Goal: Task Accomplishment & Management: Manage account settings

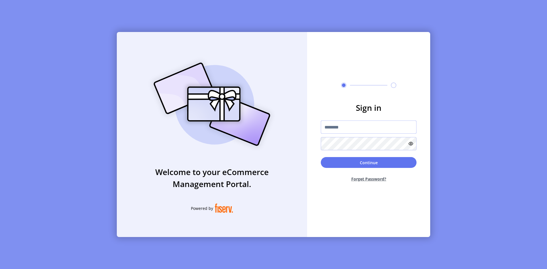
click at [365, 125] on input "text" at bounding box center [369, 126] width 96 height 13
type input "*********"
click at [361, 164] on button "Continue" at bounding box center [369, 162] width 96 height 11
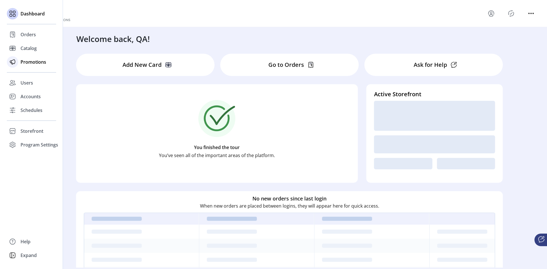
click at [24, 64] on span "Promotions" at bounding box center [34, 61] width 26 height 7
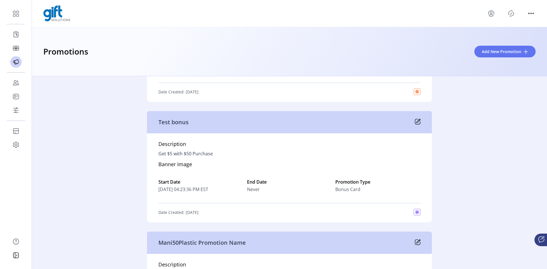
scroll to position [298, 0]
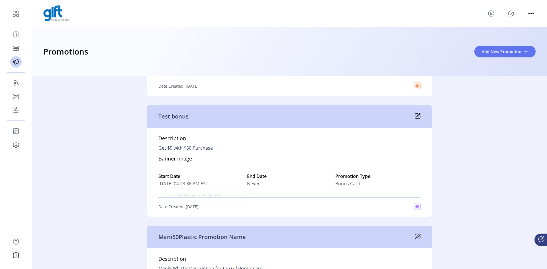
click at [226, 182] on span "[DATE] 04:23:36 PM EST" at bounding box center [201, 183] width 85 height 7
click at [176, 116] on p "Test bonus" at bounding box center [174, 116] width 30 height 9
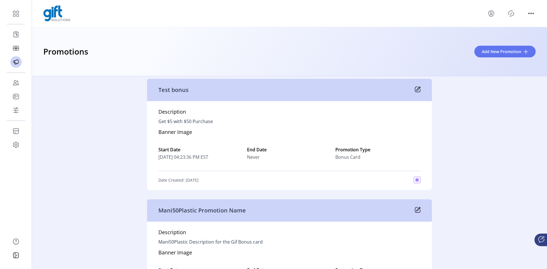
scroll to position [329, 0]
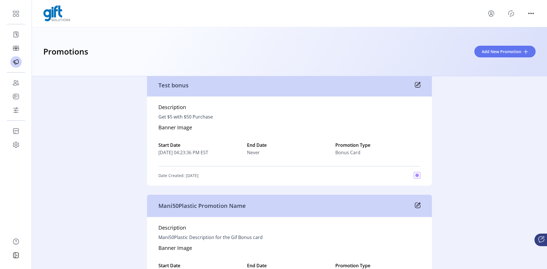
click at [411, 171] on div "Description Get $5 with $50 Purchase Banner Image Start Date [DATE] 04:23:36 PM…" at bounding box center [289, 140] width 285 height 89
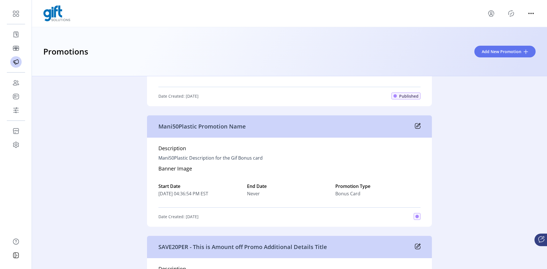
scroll to position [434, 0]
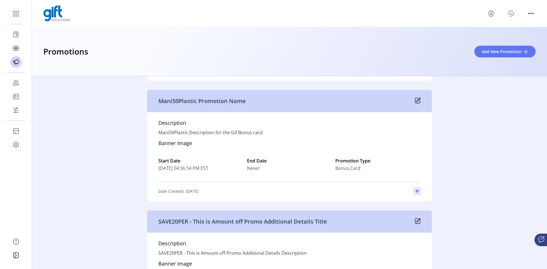
click at [169, 133] on p "Mani50Plastic Description for the Gif Bonus card" at bounding box center [211, 132] width 104 height 7
copy p "Mani50Plastic"
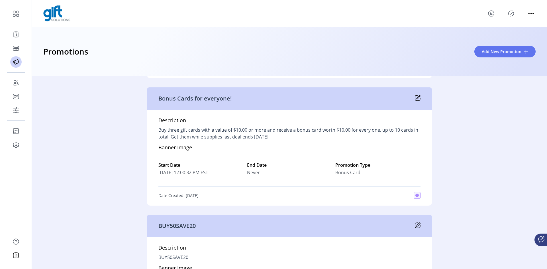
scroll to position [1258, 0]
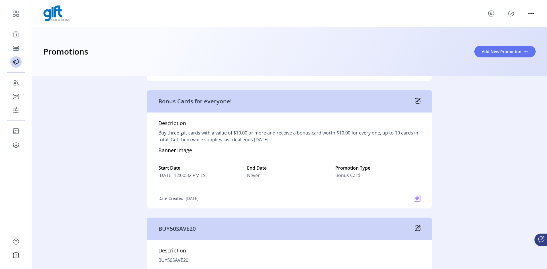
click at [182, 107] on div "Bonus Cards for everyone!" at bounding box center [289, 101] width 285 height 22
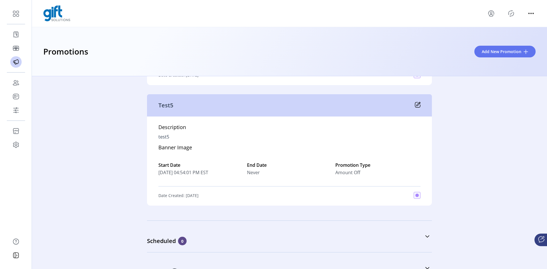
scroll to position [1639, 0]
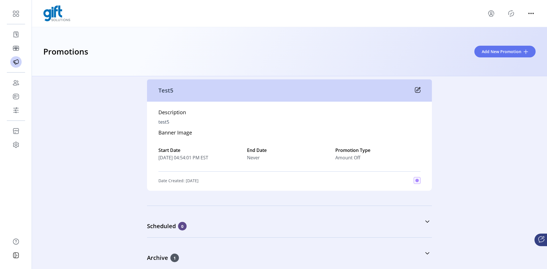
click at [416, 90] on icon at bounding box center [418, 90] width 6 height 6
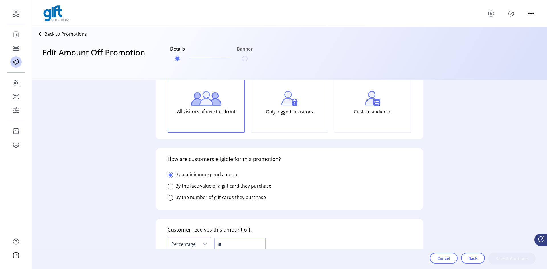
type input "******"
type input "**********"
type input "*****"
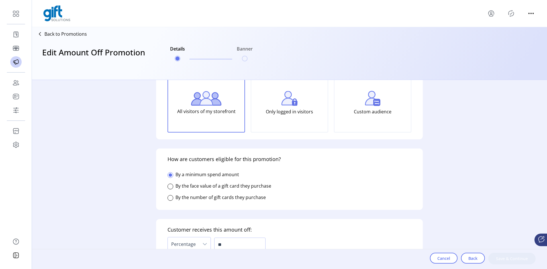
type textarea "*****"
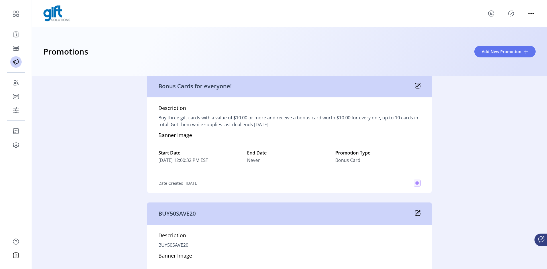
scroll to position [1639, 0]
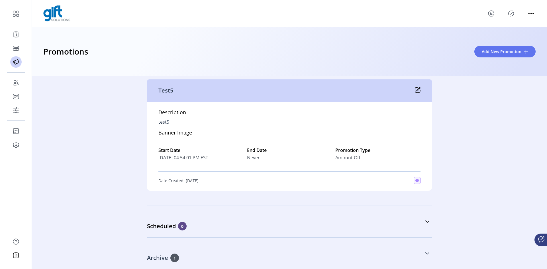
click at [266, 253] on link "Archive 1" at bounding box center [289, 253] width 285 height 25
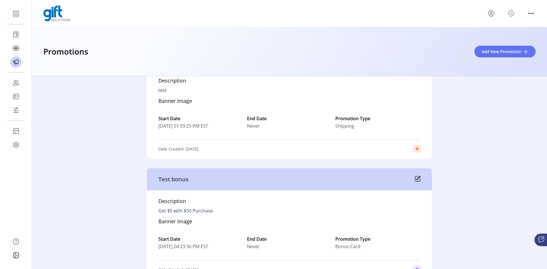
scroll to position [270, 0]
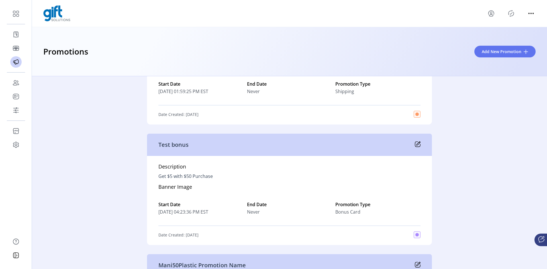
click at [419, 144] on icon at bounding box center [419, 143] width 4 height 4
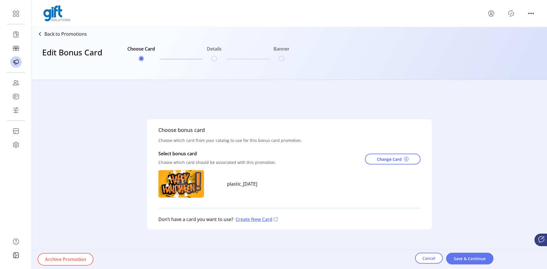
click at [209, 55] on ul "Choose Card Details Banner" at bounding box center [208, 53] width 167 height 27
click at [213, 55] on ul "Choose Card Details Banner" at bounding box center [208, 53] width 167 height 27
click at [433, 257] on span "Cancel" at bounding box center [429, 258] width 13 height 6
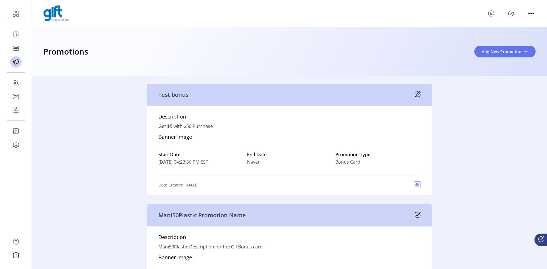
scroll to position [314, 0]
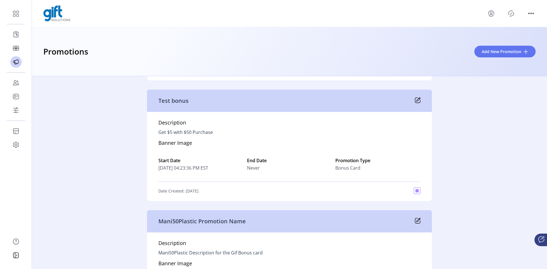
click at [178, 102] on p "Test bonus" at bounding box center [174, 100] width 30 height 9
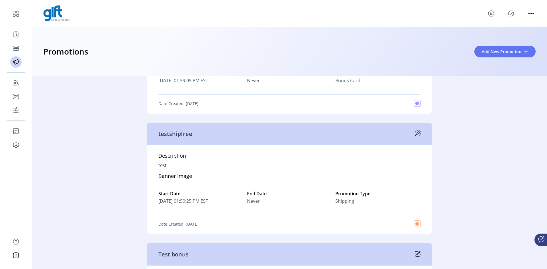
scroll to position [0, 0]
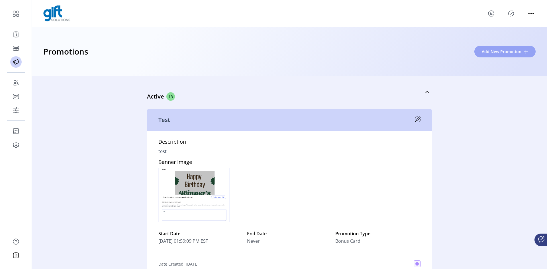
click at [502, 54] on span "Add New Promotion" at bounding box center [502, 51] width 40 height 6
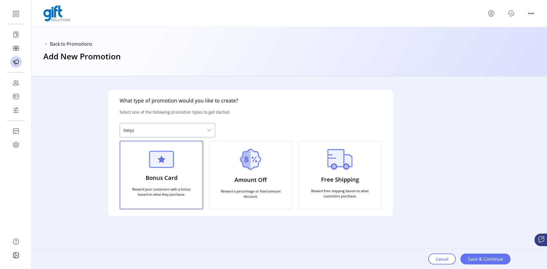
click at [179, 165] on div "Bonus Card Reward your customers with a bonus based on what they purchase." at bounding box center [162, 175] width 84 height 68
click at [494, 260] on span "Save & Continue" at bounding box center [485, 258] width 35 height 7
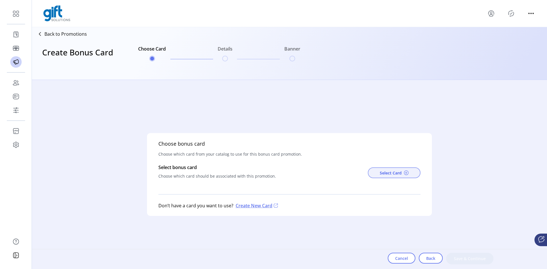
click at [396, 174] on span "Select Card" at bounding box center [391, 173] width 22 height 6
click at [175, 142] on h5 "Choose bonus card" at bounding box center [182, 144] width 46 height 8
click at [400, 169] on button "Select Card" at bounding box center [394, 172] width 53 height 11
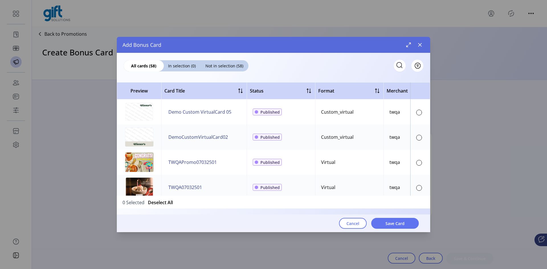
scroll to position [7, 0]
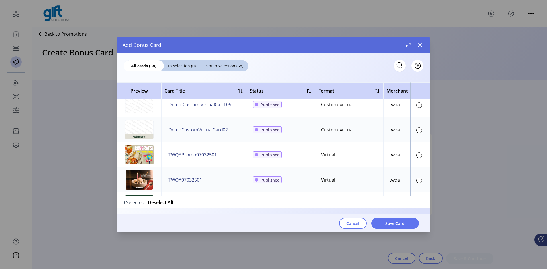
click at [143, 158] on img at bounding box center [139, 154] width 29 height 19
click at [420, 157] on div at bounding box center [420, 155] width 6 height 6
click at [404, 224] on span "Save Card" at bounding box center [395, 223] width 19 height 6
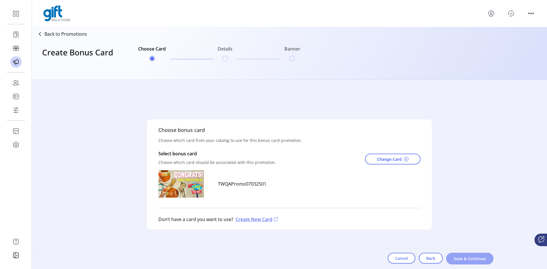
click at [461, 259] on span "Save & Continue" at bounding box center [470, 258] width 33 height 6
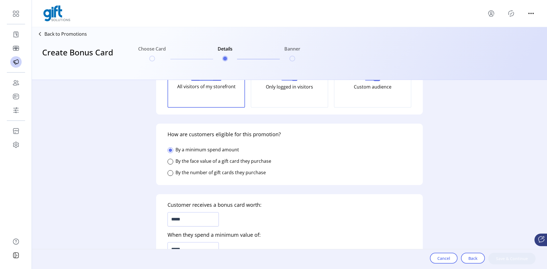
scroll to position [79, 0]
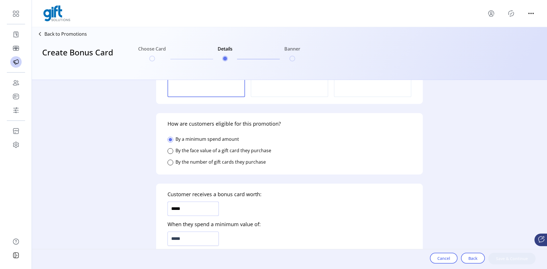
click at [170, 204] on input "*****" at bounding box center [193, 208] width 51 height 14
click at [176, 205] on input "*****" at bounding box center [193, 208] width 51 height 14
type input "*****"
click at [183, 238] on input "*****" at bounding box center [193, 238] width 51 height 14
type input "******"
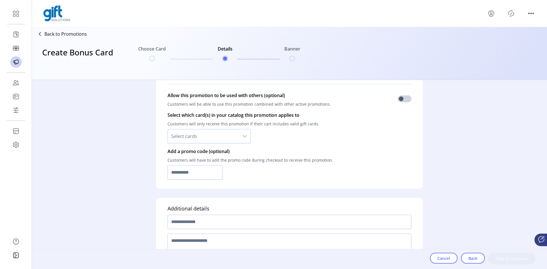
scroll to position [412, 0]
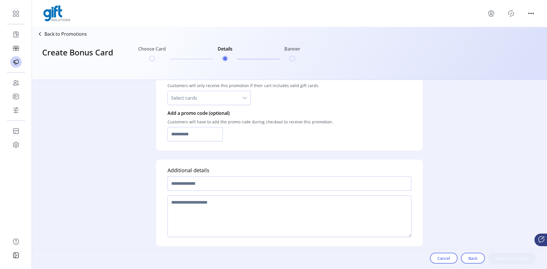
click at [346, 187] on input "text" at bounding box center [290, 183] width 244 height 14
type input "**********"
click at [371, 208] on textarea at bounding box center [290, 216] width 244 height 42
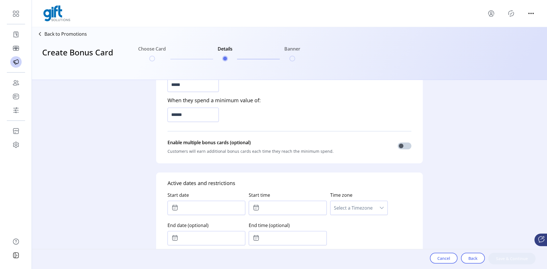
scroll to position [207, 0]
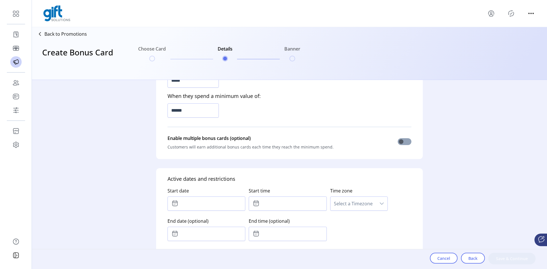
type textarea "****"
click at [409, 141] on span at bounding box center [405, 141] width 14 height 7
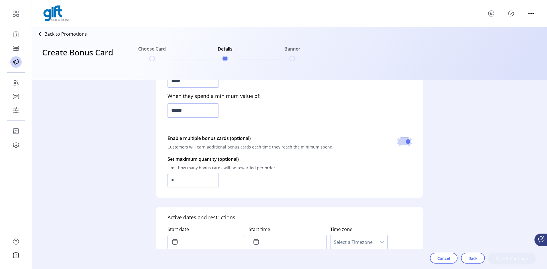
scroll to position [206, 0]
click at [206, 188] on div "Set maximum quantity (optional) Limit how many bonus cards will be rewarded per…" at bounding box center [290, 171] width 244 height 38
click at [206, 182] on input "*" at bounding box center [193, 180] width 51 height 14
type input "*"
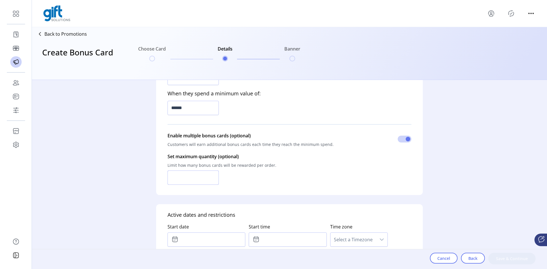
type input "*"
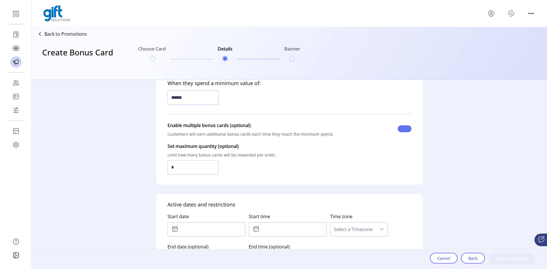
click at [409, 127] on span at bounding box center [405, 128] width 14 height 7
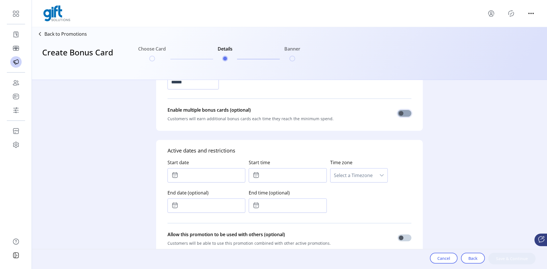
scroll to position [235, 0]
click at [401, 113] on span at bounding box center [405, 112] width 14 height 7
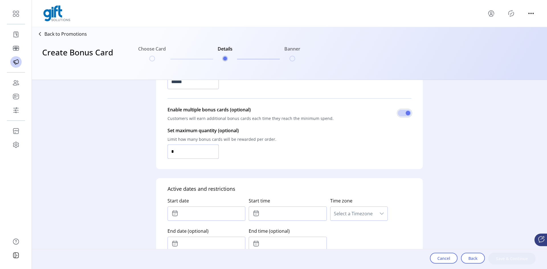
click at [201, 155] on input "*" at bounding box center [193, 151] width 51 height 14
type input "*"
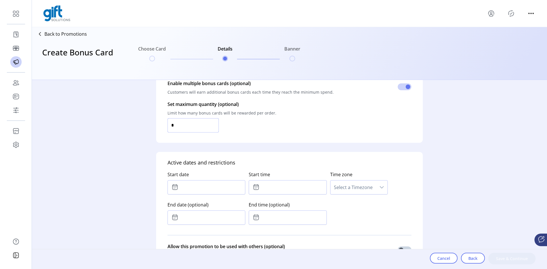
scroll to position [262, 0]
click at [221, 187] on input "text" at bounding box center [207, 186] width 78 height 14
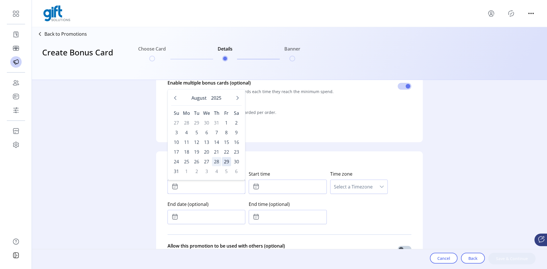
click at [219, 163] on span "28" at bounding box center [216, 161] width 9 height 9
type input "**********"
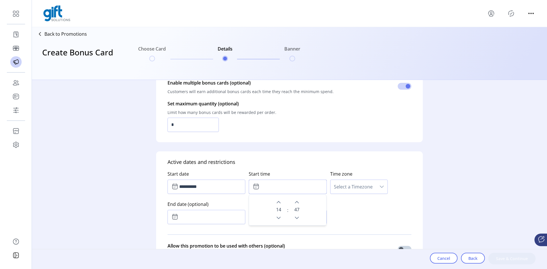
click at [281, 188] on input "text" at bounding box center [288, 186] width 78 height 14
click at [383, 215] on div "**********" at bounding box center [290, 196] width 244 height 60
click at [367, 183] on span "Select a Timezone" at bounding box center [354, 187] width 46 height 14
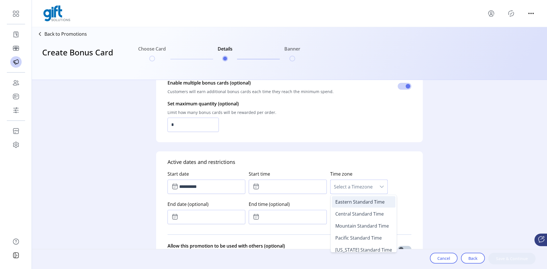
click at [362, 201] on span "Eastern Standard Time" at bounding box center [360, 201] width 49 height 6
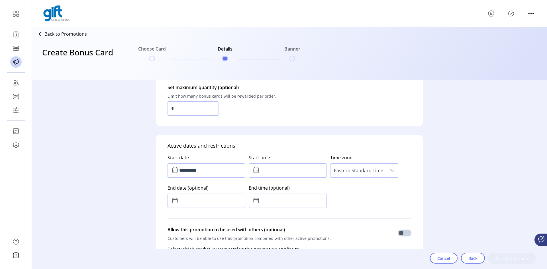
scroll to position [265, 0]
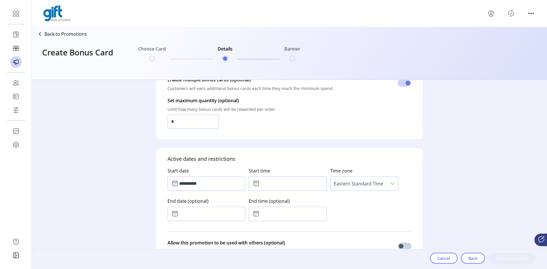
click at [259, 179] on input "text" at bounding box center [288, 183] width 78 height 14
click at [258, 182] on icon at bounding box center [256, 183] width 7 height 7
click at [260, 184] on input "text" at bounding box center [288, 183] width 78 height 14
click at [279, 208] on span "14" at bounding box center [278, 206] width 5 height 7
click at [297, 206] on span "48" at bounding box center [297, 206] width 5 height 7
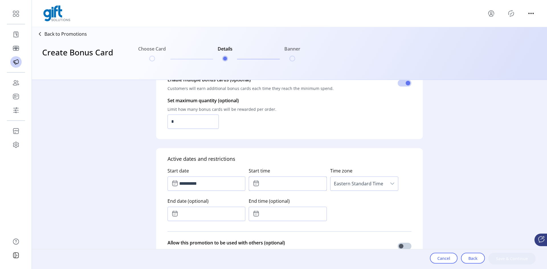
click at [272, 191] on div "Start time 14 : 48" at bounding box center [289, 178] width 81 height 30
click at [258, 185] on icon at bounding box center [256, 183] width 7 height 7
click at [281, 208] on span "14" at bounding box center [278, 206] width 5 height 7
click at [281, 201] on button "Next Hour" at bounding box center [279, 199] width 8 height 8
type input "*****"
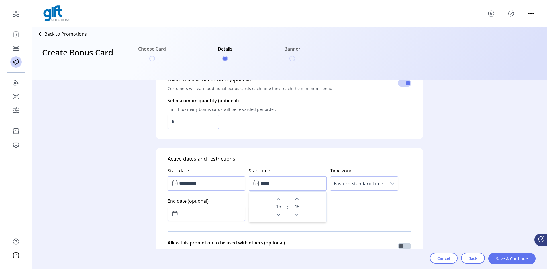
click at [384, 222] on div "**********" at bounding box center [290, 193] width 244 height 60
click at [508, 263] on button "Save & Continue" at bounding box center [512, 258] width 47 height 12
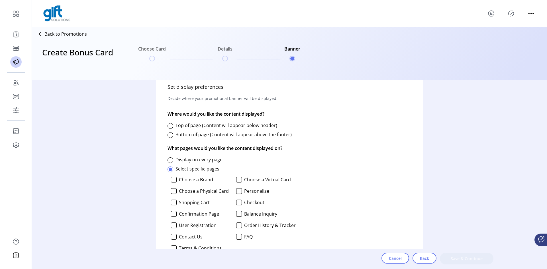
scroll to position [236, 0]
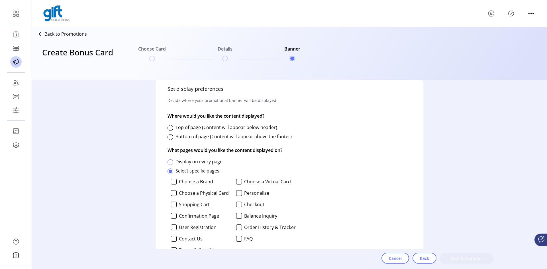
click at [171, 162] on div at bounding box center [171, 162] width 6 height 6
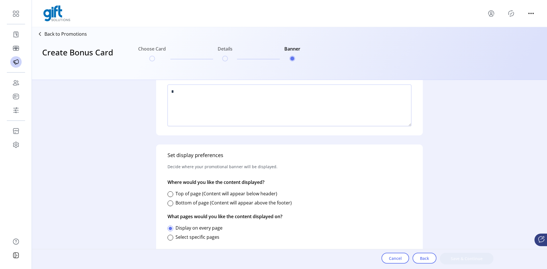
scroll to position [174, 0]
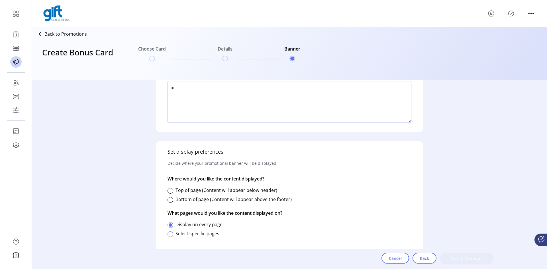
click at [169, 234] on div at bounding box center [171, 234] width 6 height 6
click at [169, 234] on span at bounding box center [170, 233] width 3 height 3
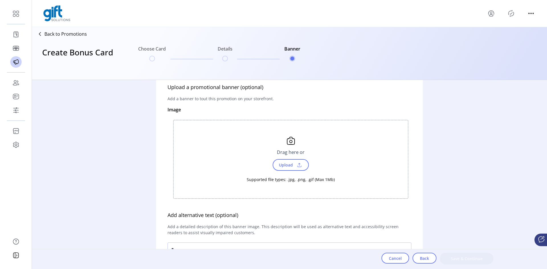
scroll to position [0, 0]
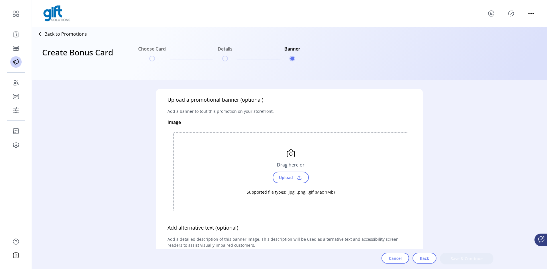
click at [230, 58] on ul "Choose Card Details Banner" at bounding box center [219, 53] width 167 height 27
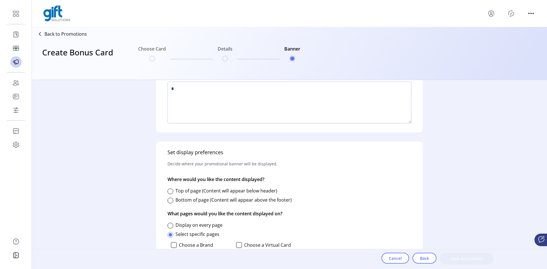
scroll to position [252, 0]
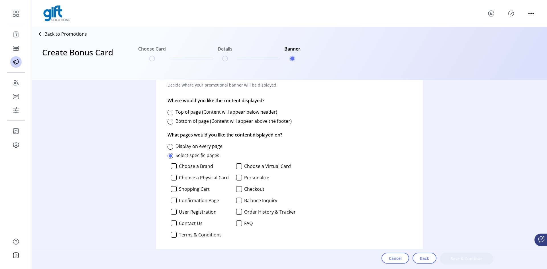
click at [458, 257] on div "Cancel Back Save & Continue" at bounding box center [438, 258] width 112 height 12
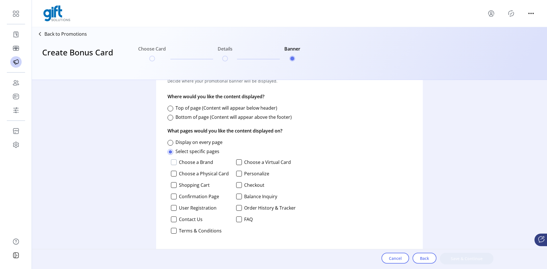
click at [174, 161] on div at bounding box center [174, 162] width 6 height 6
click at [174, 161] on icon at bounding box center [174, 162] width 4 height 4
click at [169, 143] on div at bounding box center [171, 143] width 6 height 6
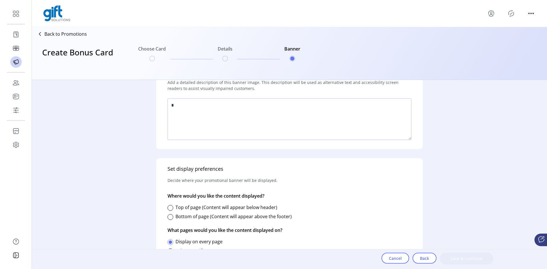
scroll to position [157, 0]
click at [189, 175] on p "Decide where your promotional banner will be displayed." at bounding box center [223, 179] width 110 height 15
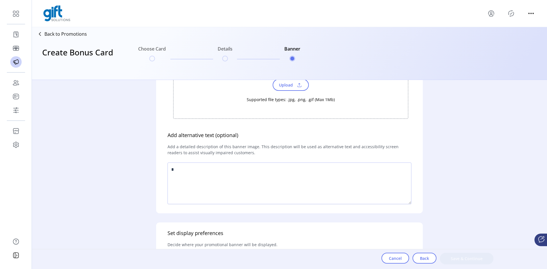
scroll to position [0, 0]
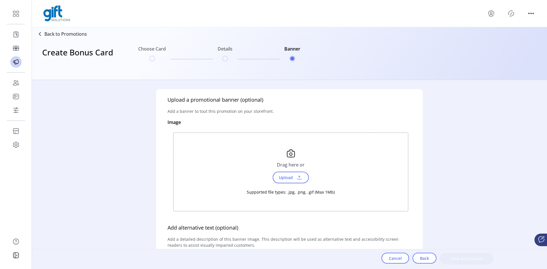
click at [202, 104] on p "Add a banner to tout this promotion on your storefront." at bounding box center [221, 110] width 106 height 15
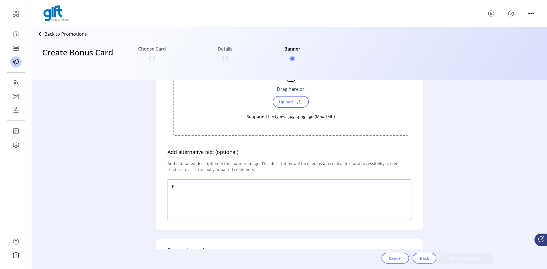
scroll to position [165, 0]
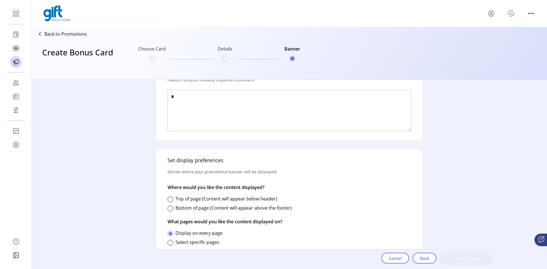
click at [202, 104] on textarea at bounding box center [290, 111] width 244 height 42
type textarea "****"
click at [408, 216] on div "Set display preferences Decide where your promotional banner will be displayed.…" at bounding box center [289, 208] width 267 height 119
click at [300, 102] on textarea at bounding box center [290, 111] width 244 height 42
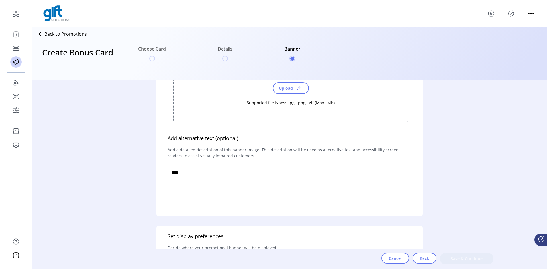
scroll to position [0, 0]
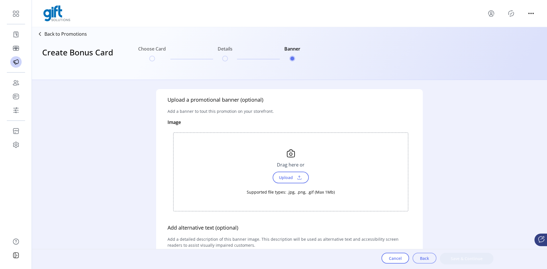
click at [426, 258] on span "Back" at bounding box center [424, 258] width 9 height 6
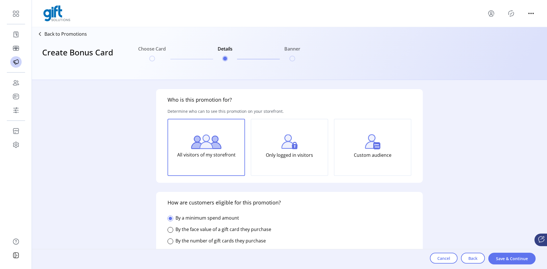
click at [517, 247] on div "**********" at bounding box center [290, 174] width 516 height 189
click at [512, 256] on span "Save & Continue" at bounding box center [512, 258] width 33 height 6
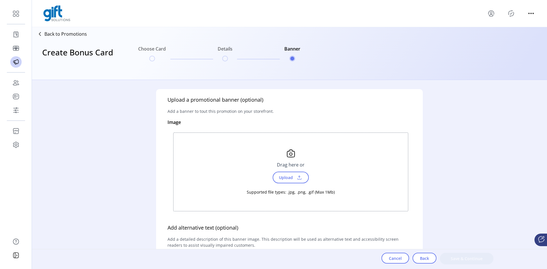
click at [283, 178] on span "Upload" at bounding box center [286, 177] width 20 height 8
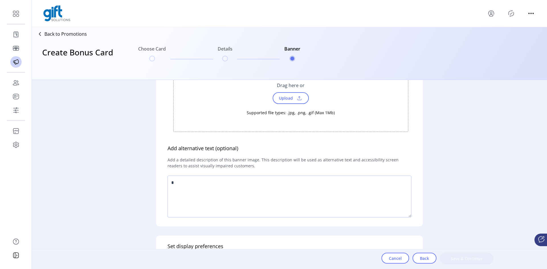
scroll to position [220, 0]
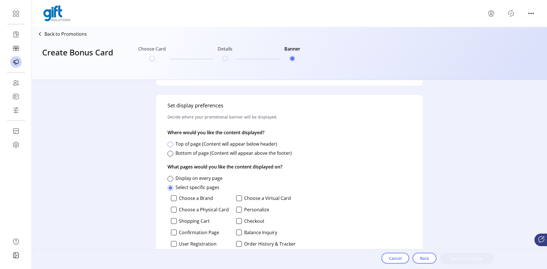
click at [170, 142] on div at bounding box center [171, 144] width 6 height 6
click at [171, 144] on span at bounding box center [170, 144] width 3 height 3
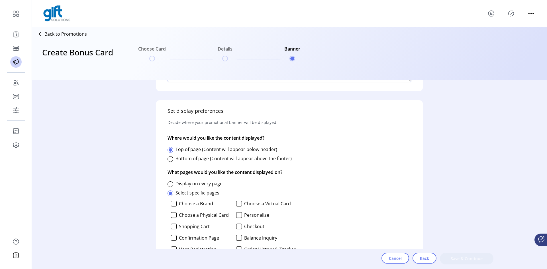
scroll to position [214, 0]
click at [170, 181] on div "Display on every page" at bounding box center [232, 184] width 128 height 7
click at [169, 184] on div at bounding box center [171, 185] width 6 height 6
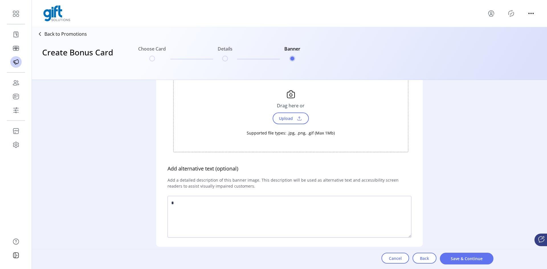
scroll to position [62, 0]
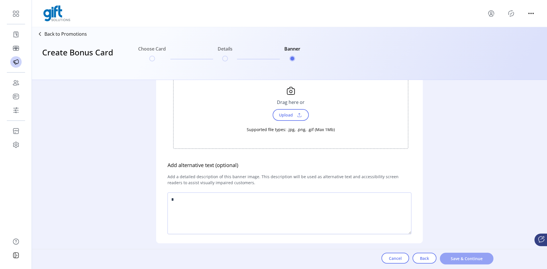
click at [476, 255] on button "Save & Continue" at bounding box center [467, 258] width 54 height 12
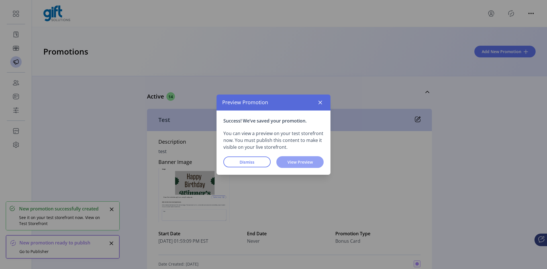
click at [299, 158] on button "View Preview" at bounding box center [300, 162] width 47 height 12
click at [299, 161] on span "View Preview" at bounding box center [300, 162] width 33 height 6
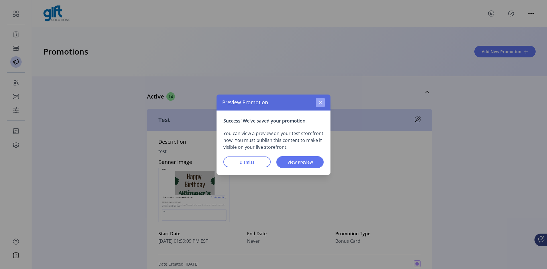
click at [320, 102] on icon "button" at bounding box center [321, 102] width 4 height 4
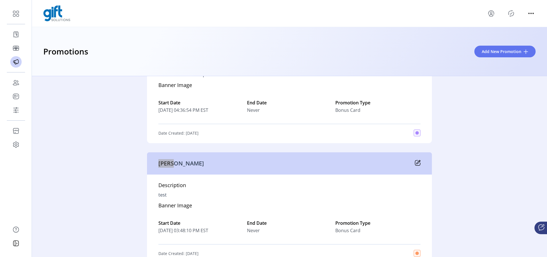
scroll to position [492, 0]
click at [190, 203] on h5 "Banner Image" at bounding box center [176, 206] width 34 height 10
click at [185, 171] on div "[PERSON_NAME]" at bounding box center [289, 163] width 285 height 22
click at [191, 162] on p "[PERSON_NAME]" at bounding box center [182, 163] width 46 height 9
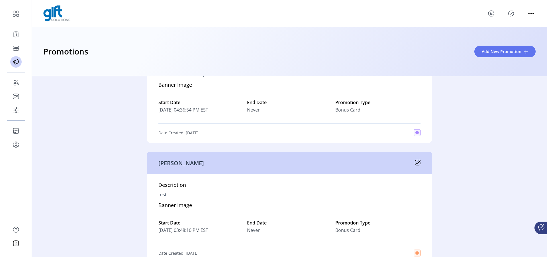
click at [191, 162] on p "[PERSON_NAME]" at bounding box center [182, 163] width 46 height 9
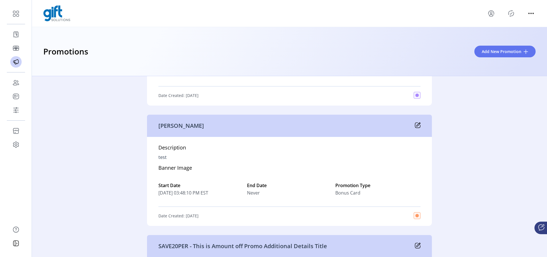
scroll to position [531, 0]
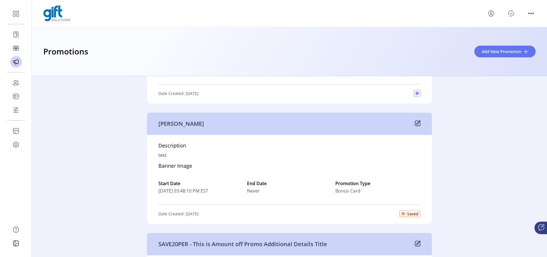
click at [418, 215] on span "Saved" at bounding box center [412, 214] width 11 height 6
click at [512, 15] on icon "Publisher Panel" at bounding box center [511, 13] width 9 height 9
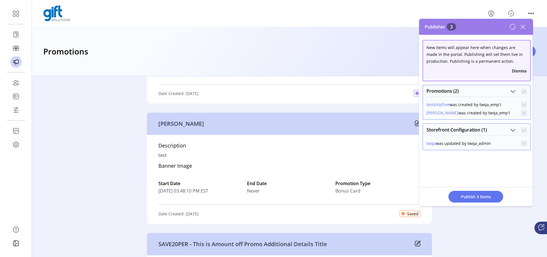
click at [518, 90] on div "Promotions (2)" at bounding box center [476, 90] width 107 height 11
click at [515, 91] on span "Promotions (2)" at bounding box center [513, 91] width 5 height 5
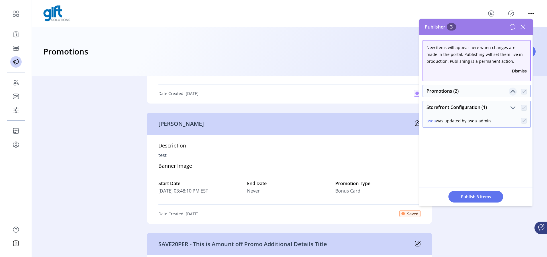
click at [513, 93] on span "Promotions (2)" at bounding box center [513, 91] width 5 height 5
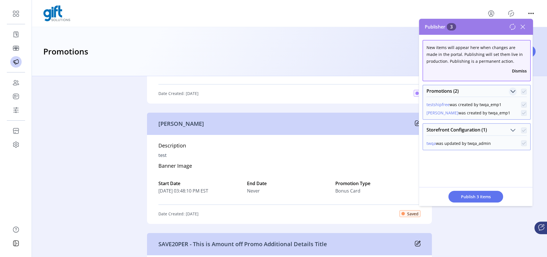
click at [523, 107] on p-checkbox at bounding box center [524, 105] width 6 height 6
click at [456, 114] on div "[PERSON_NAME] was created by twqa_emp1" at bounding box center [469, 113] width 84 height 6
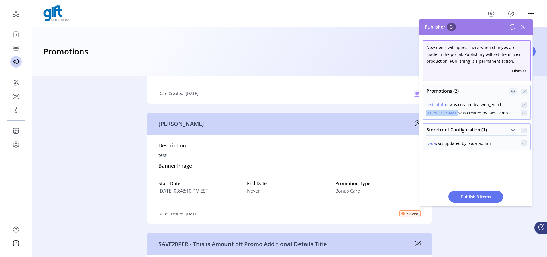
click at [456, 114] on div "[PERSON_NAME] was created by twqa_emp1" at bounding box center [469, 113] width 84 height 6
click at [476, 112] on div "[PERSON_NAME] was created by twqa_emp1" at bounding box center [469, 113] width 84 height 6
drag, startPoint x: 476, startPoint y: 112, endPoint x: 429, endPoint y: 105, distance: 48.5
click at [429, 105] on div "testshipfree was created by twqa_emp1 [PERSON_NAME] was created by twqa_emp1" at bounding box center [477, 106] width 100 height 19
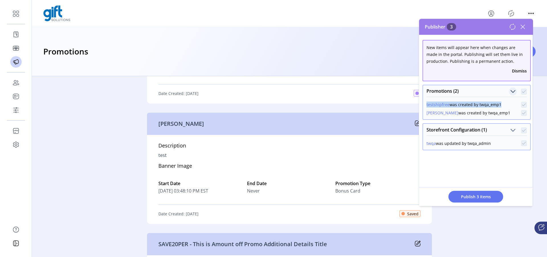
click at [516, 26] on icon at bounding box center [513, 26] width 7 height 7
click at [526, 92] on p-checkbox at bounding box center [524, 92] width 6 height 6
click at [479, 196] on span "Publish 3 Items" at bounding box center [476, 197] width 40 height 6
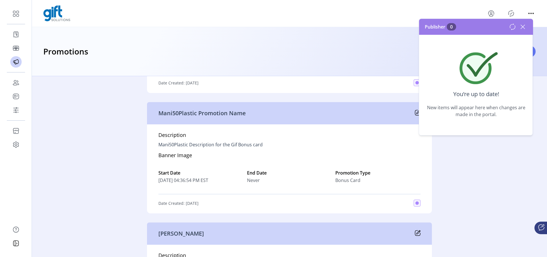
scroll to position [247, 0]
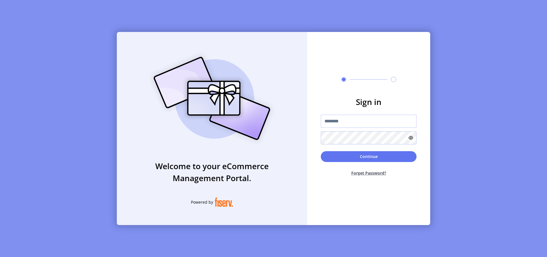
click at [368, 121] on input "text" at bounding box center [369, 121] width 96 height 13
type input "**********"
click at [359, 144] on form "**********" at bounding box center [368, 138] width 123 height 85
click at [359, 123] on input "**********" at bounding box center [369, 121] width 96 height 13
type input "*********"
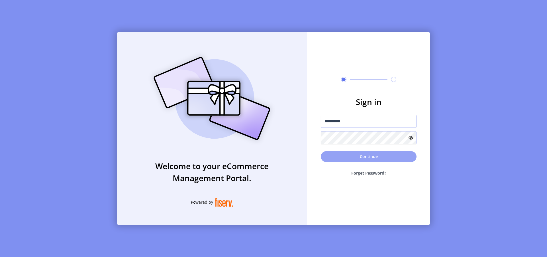
click at [358, 158] on button "Continue" at bounding box center [369, 156] width 96 height 11
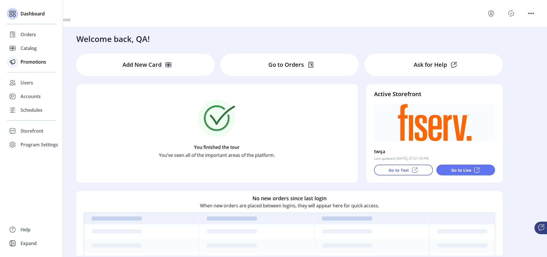
click at [23, 64] on span "Promotions" at bounding box center [34, 61] width 26 height 7
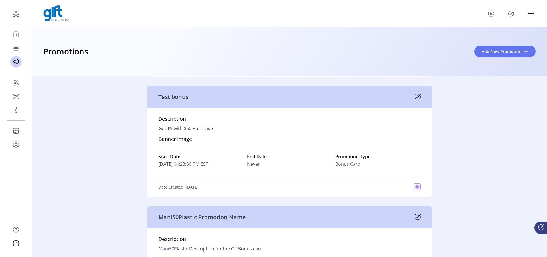
scroll to position [389, 0]
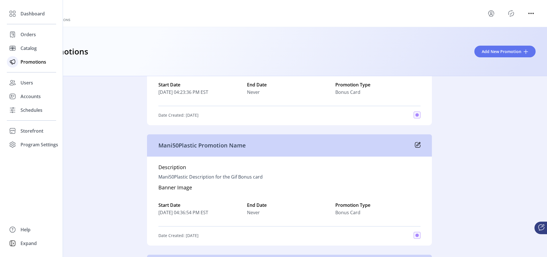
click at [12, 60] on icon at bounding box center [12, 61] width 9 height 9
click at [25, 51] on span "Catalog" at bounding box center [29, 48] width 16 height 7
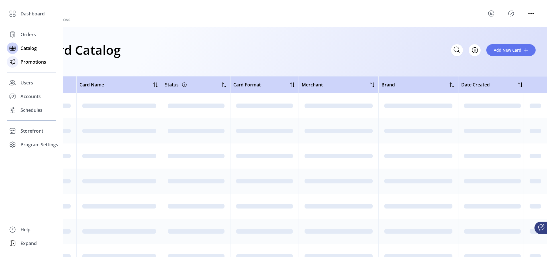
click at [24, 64] on span "Promotions" at bounding box center [34, 61] width 26 height 7
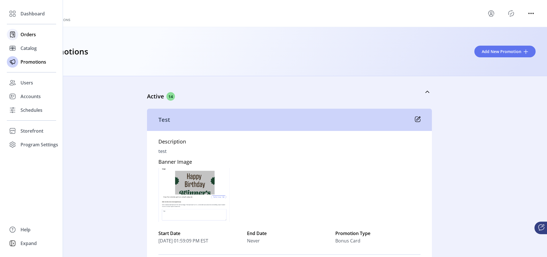
scroll to position [389, 0]
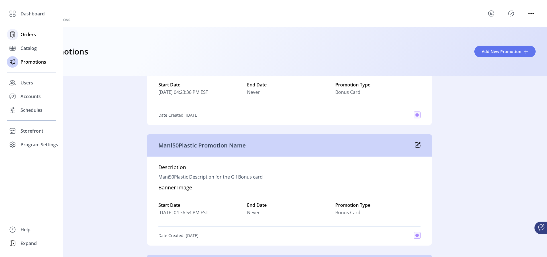
click at [31, 34] on span "Orders" at bounding box center [28, 34] width 15 height 7
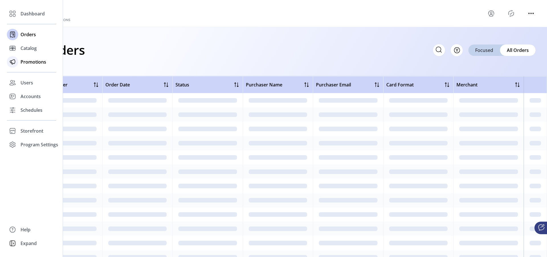
click at [34, 62] on span "Promotions" at bounding box center [34, 61] width 26 height 7
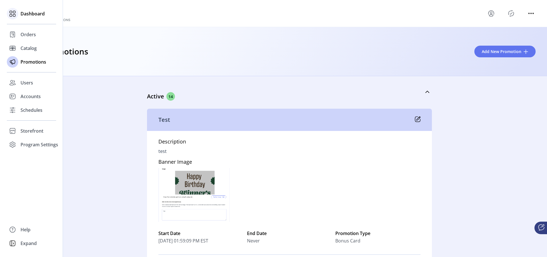
scroll to position [389, 0]
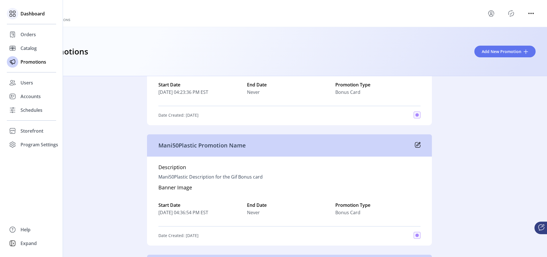
click at [33, 13] on span "Dashboard" at bounding box center [33, 13] width 24 height 7
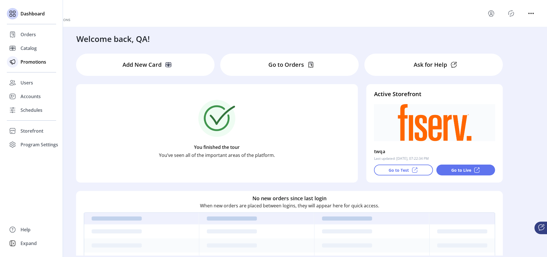
click at [32, 62] on span "Promotions" at bounding box center [34, 61] width 26 height 7
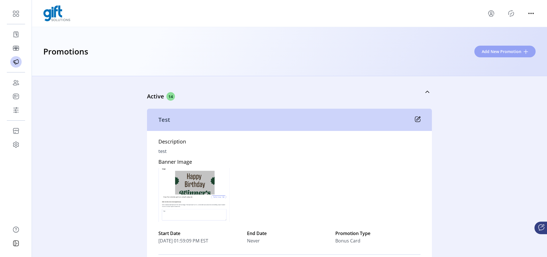
click at [527, 52] on span at bounding box center [526, 51] width 5 height 5
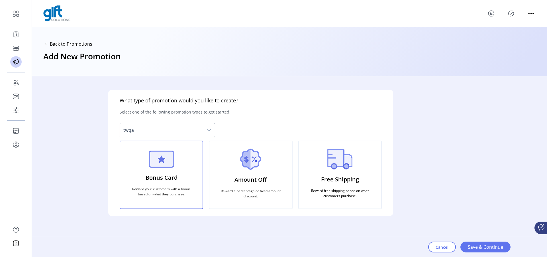
click at [213, 131] on div "dropdown trigger" at bounding box center [209, 130] width 11 height 14
click at [211, 130] on icon "dropdown trigger" at bounding box center [209, 130] width 5 height 5
click at [322, 117] on div "What type of promotion would you like to create? Select one of the following pr…" at bounding box center [250, 153] width 285 height 126
click at [492, 251] on button "Save & Continue" at bounding box center [486, 246] width 50 height 11
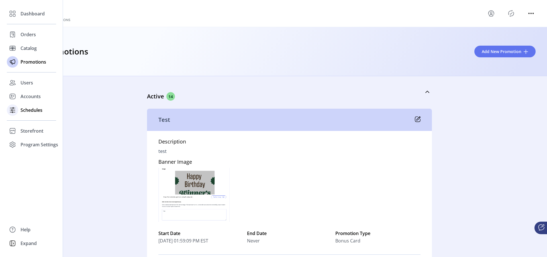
click at [34, 110] on span "Schedules" at bounding box center [32, 110] width 22 height 7
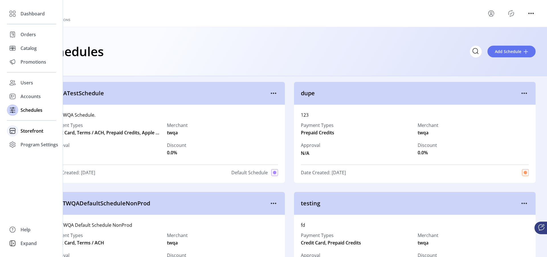
click at [35, 133] on span "Storefront" at bounding box center [32, 130] width 23 height 7
click at [39, 141] on span "Configuration" at bounding box center [36, 142] width 30 height 7
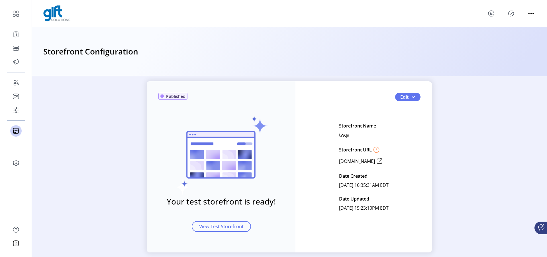
scroll to position [18, 0]
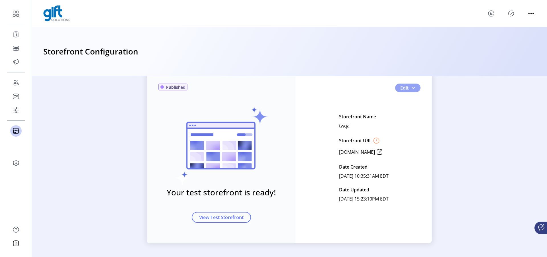
click at [418, 89] on button "Edit" at bounding box center [407, 88] width 25 height 9
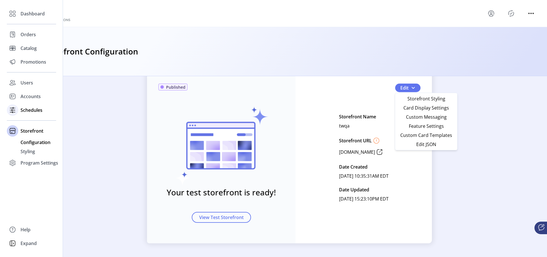
click at [27, 107] on span "Schedules" at bounding box center [32, 110] width 22 height 7
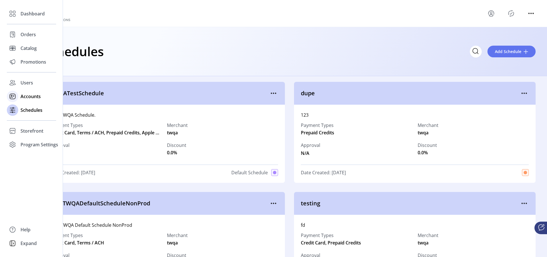
click at [30, 99] on span "Accounts" at bounding box center [31, 96] width 20 height 7
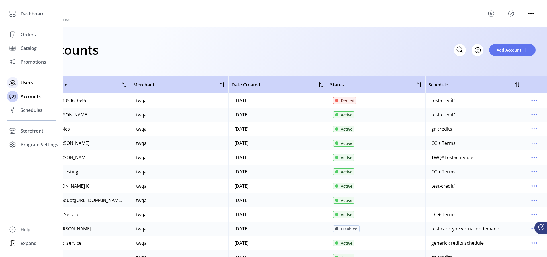
click at [31, 83] on span "Users" at bounding box center [27, 82] width 13 height 7
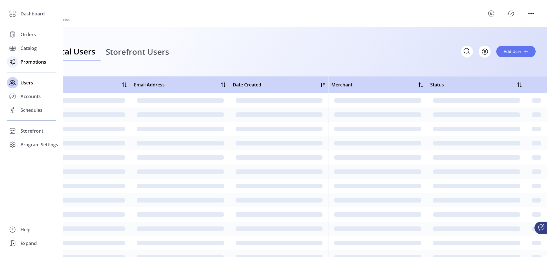
click at [32, 64] on span "Promotions" at bounding box center [34, 61] width 26 height 7
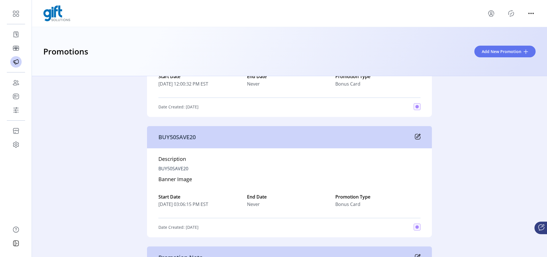
scroll to position [1470, 0]
click at [186, 141] on p "BUY50SAVE20" at bounding box center [177, 137] width 37 height 9
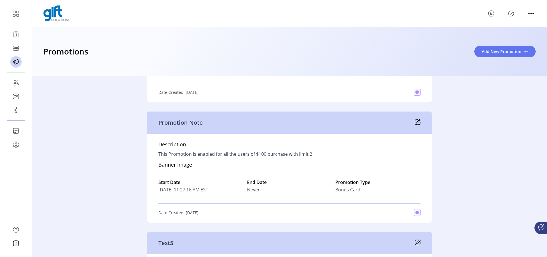
scroll to position [1606, 0]
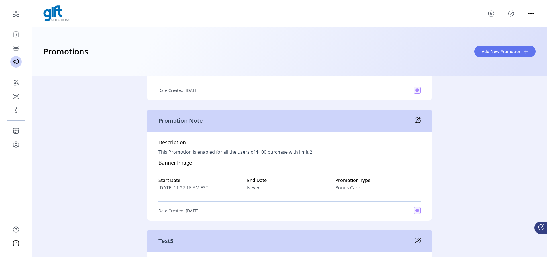
click at [185, 119] on p "Promotion Note" at bounding box center [181, 120] width 44 height 9
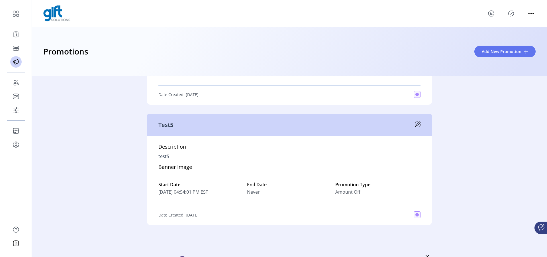
scroll to position [1720, 0]
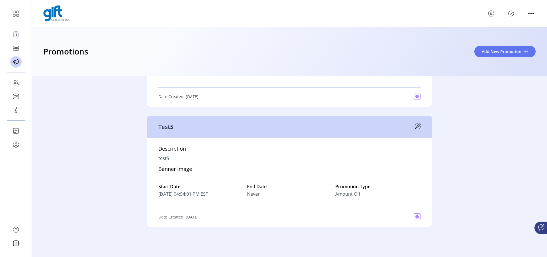
click at [169, 158] on div "Description test5 Banner Image Start Date [DATE] 04:54:01 PM EST End Date Never…" at bounding box center [289, 182] width 285 height 89
click at [168, 159] on p "test5" at bounding box center [164, 158] width 11 height 7
copy p "test5"
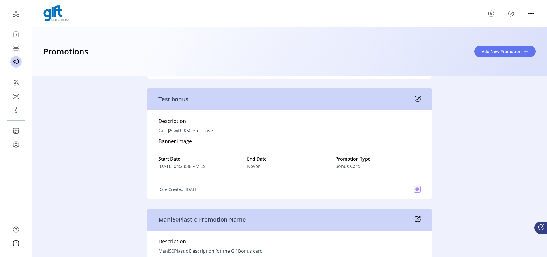
scroll to position [310, 0]
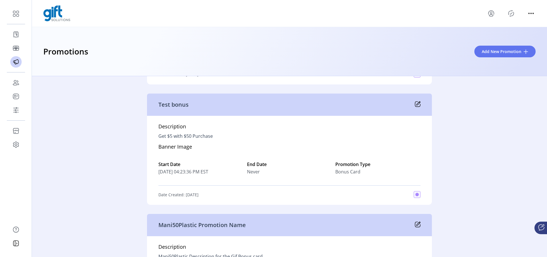
click at [172, 103] on p "Test bonus" at bounding box center [174, 104] width 30 height 9
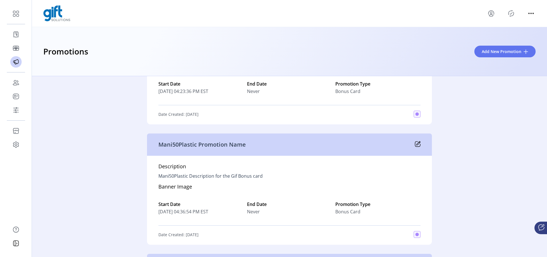
scroll to position [390, 0]
click at [164, 175] on p "Mani50Plastic Description for the Gif Bonus card" at bounding box center [211, 175] width 104 height 7
copy p "Mani50Plastic"
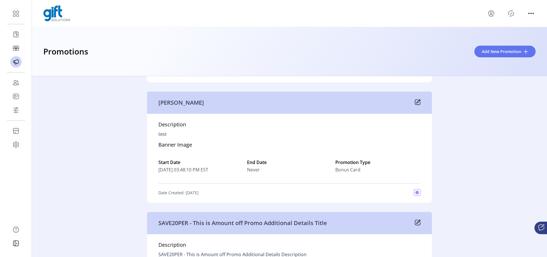
scroll to position [555, 0]
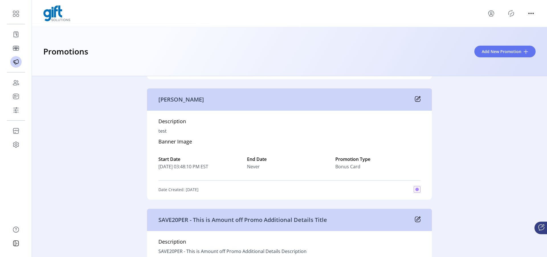
click at [165, 100] on p "[PERSON_NAME]" at bounding box center [182, 99] width 46 height 9
click at [415, 96] on div "[PERSON_NAME]" at bounding box center [289, 99] width 285 height 22
click at [419, 100] on icon at bounding box center [418, 99] width 6 height 6
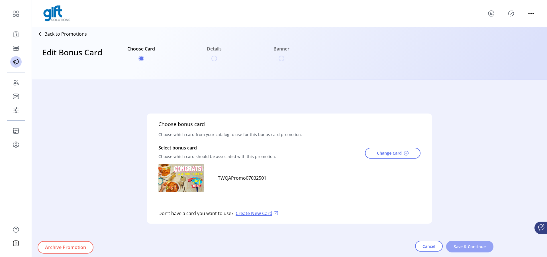
click at [474, 248] on span "Save & Continue" at bounding box center [470, 246] width 33 height 6
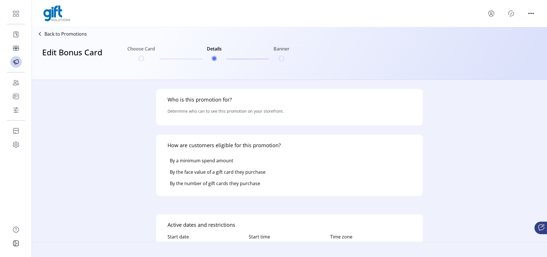
scroll to position [62, 0]
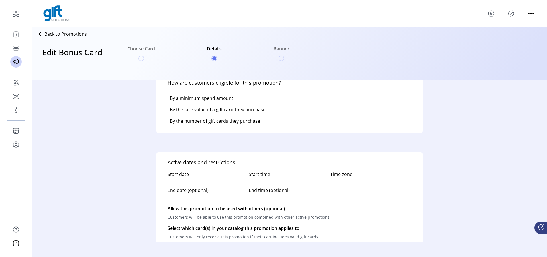
type input "**********"
type textarea "****"
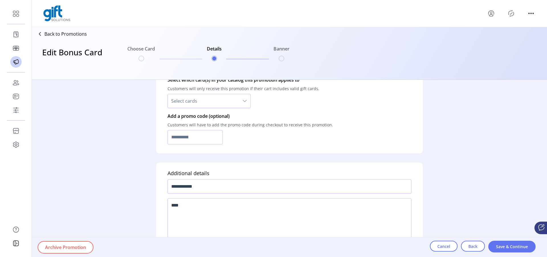
scroll to position [462, 0]
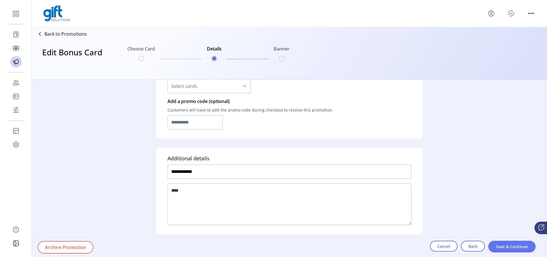
click at [238, 173] on input "**********" at bounding box center [290, 172] width 244 height 14
type input "**********"
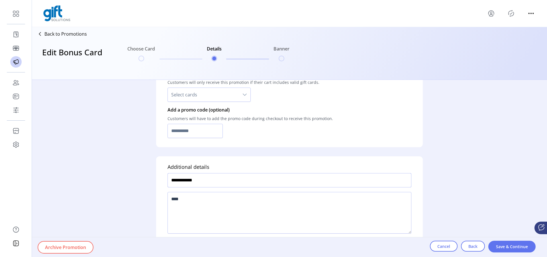
scroll to position [452, 0]
click at [202, 138] on input "text" at bounding box center [195, 132] width 55 height 14
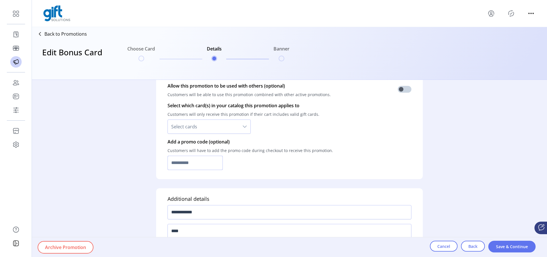
scroll to position [423, 0]
click at [224, 133] on div "Select which card(s) in your catalog this promotion applies to Customers will o…" at bounding box center [290, 117] width 244 height 36
click at [227, 123] on span "Select cards" at bounding box center [203, 126] width 71 height 14
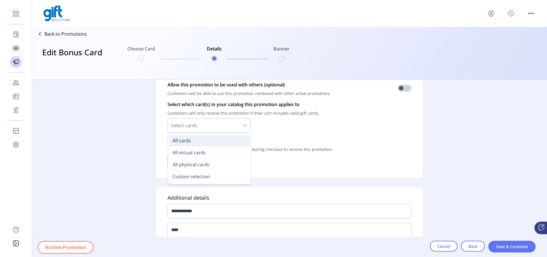
click at [227, 144] on li "All cards" at bounding box center [209, 140] width 80 height 11
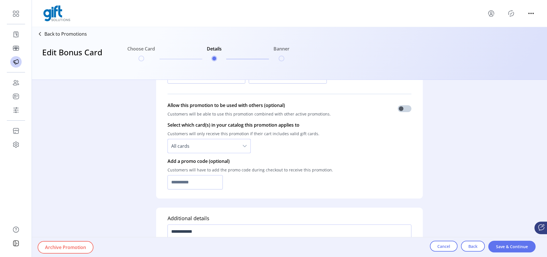
scroll to position [406, 0]
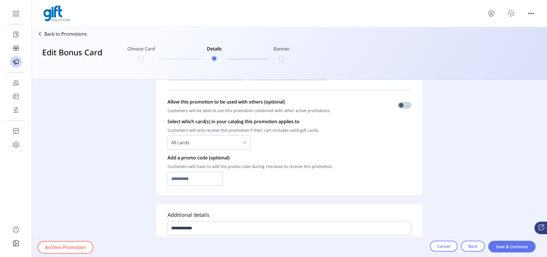
click at [214, 179] on input "text" at bounding box center [195, 179] width 55 height 14
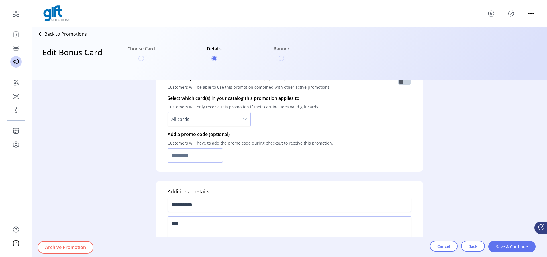
scroll to position [431, 0]
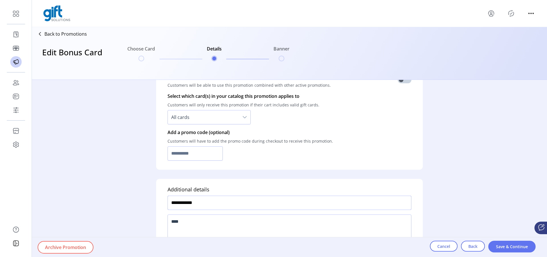
click at [210, 205] on input "**********" at bounding box center [290, 203] width 244 height 14
click at [213, 201] on input "**********" at bounding box center [290, 203] width 244 height 14
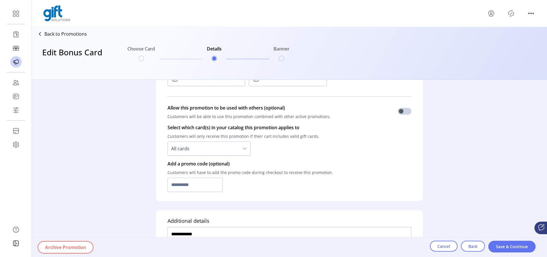
scroll to position [433, 0]
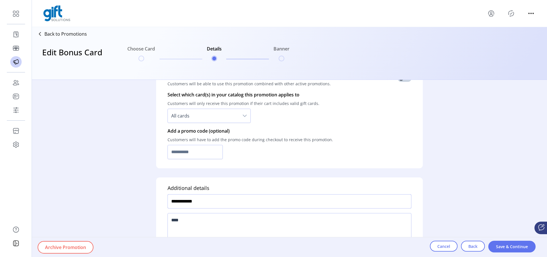
click at [185, 202] on input "**********" at bounding box center [290, 201] width 244 height 14
click at [196, 200] on input "**********" at bounding box center [290, 201] width 244 height 14
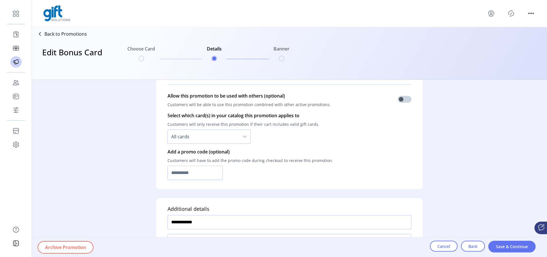
type input "**********"
click at [202, 181] on div "Add a promo code (optional) Customers will have to add the promo code during ch…" at bounding box center [251, 164] width 166 height 36
click at [206, 178] on input "text" at bounding box center [195, 173] width 55 height 14
paste input "**********"
type input "**********"
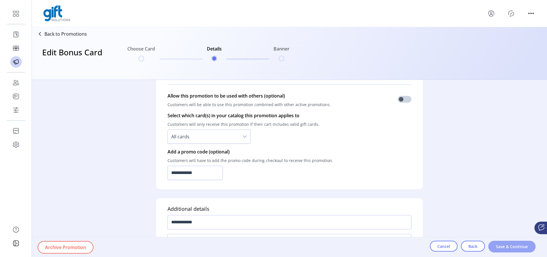
click at [517, 245] on span "Save & Continue" at bounding box center [512, 246] width 33 height 6
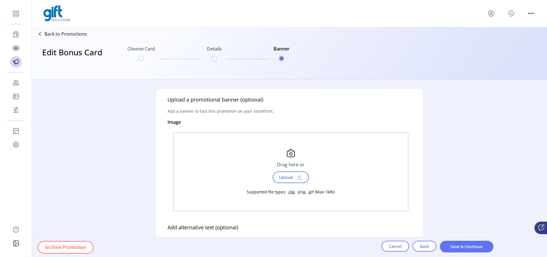
scroll to position [3, 2]
click at [482, 247] on span "Save & Continue" at bounding box center [467, 246] width 39 height 6
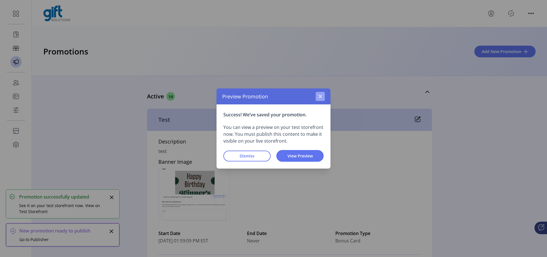
click at [318, 96] on button "button" at bounding box center [320, 96] width 9 height 9
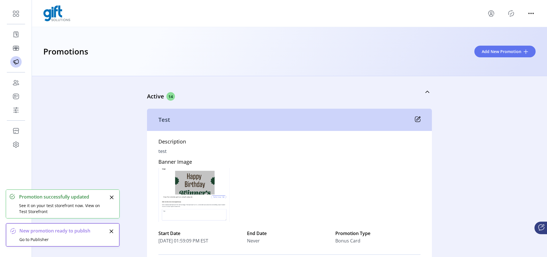
click at [509, 15] on icon "Publisher Panel" at bounding box center [511, 13] width 9 height 9
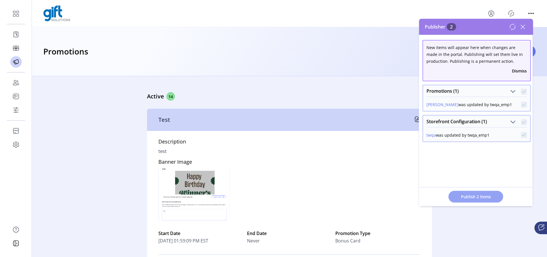
click at [480, 198] on span "Publish 2 Items" at bounding box center [476, 197] width 40 height 6
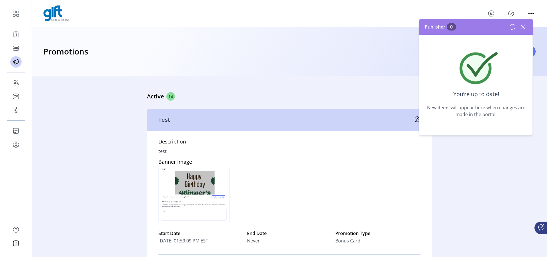
click at [524, 18] on div at bounding box center [289, 13] width 493 height 16
click at [523, 29] on icon at bounding box center [523, 26] width 9 height 9
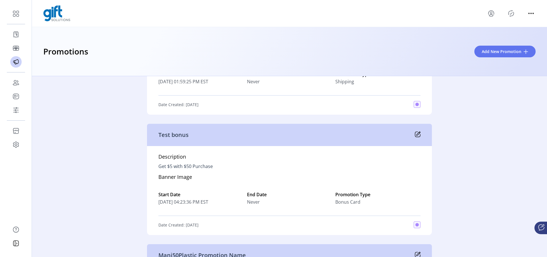
scroll to position [489, 0]
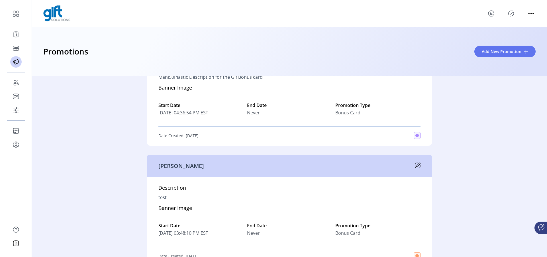
click at [179, 166] on p "[PERSON_NAME]" at bounding box center [182, 166] width 46 height 9
copy p "[PERSON_NAME]"
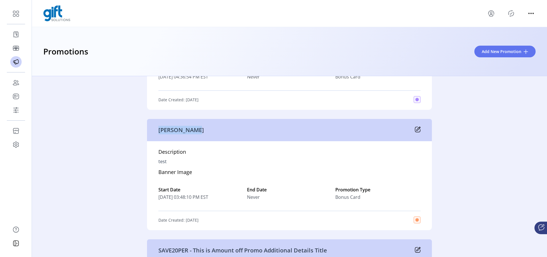
scroll to position [526, 0]
click at [419, 129] on icon at bounding box center [419, 128] width 4 height 4
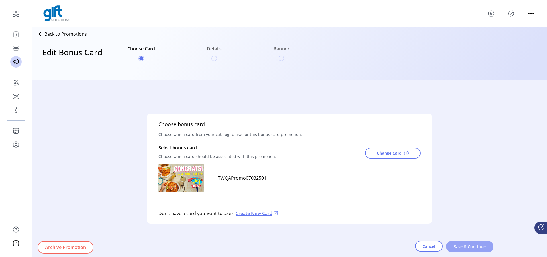
click at [475, 249] on span "Save & Continue" at bounding box center [470, 246] width 33 height 6
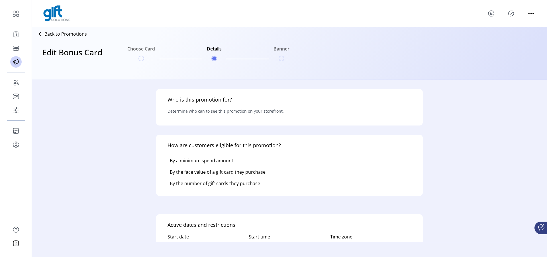
type input "**********"
type textarea "****"
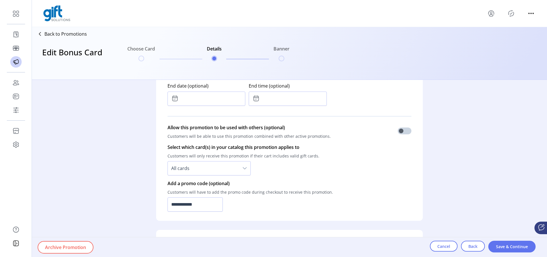
scroll to position [387, 0]
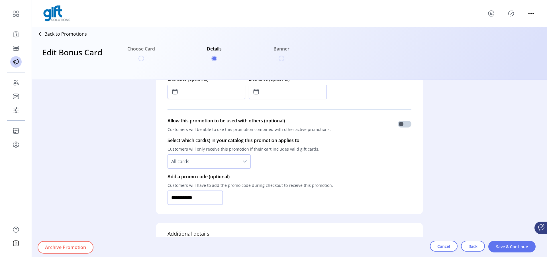
click at [192, 200] on input "**********" at bounding box center [195, 197] width 55 height 14
click at [215, 201] on input "**********" at bounding box center [195, 197] width 55 height 14
type input "**********"
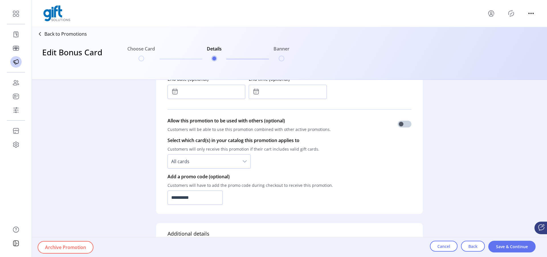
click at [516, 254] on div "Cancel Back Save & Continue" at bounding box center [488, 247] width 117 height 20
click at [516, 246] on span "Save & Continue" at bounding box center [512, 246] width 33 height 6
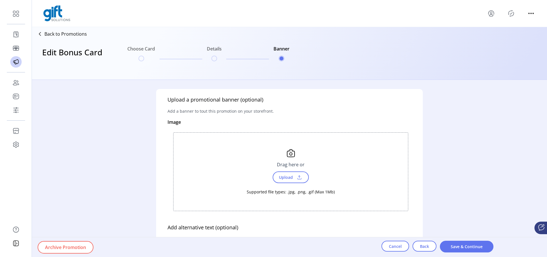
scroll to position [3, 2]
click at [456, 245] on span "Save & Continue" at bounding box center [467, 246] width 39 height 6
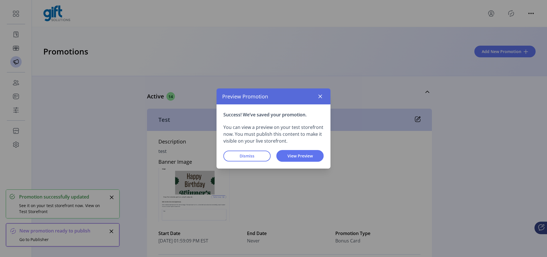
click at [236, 149] on div "Success! We’ve saved your promotion. You can view a preview on your test storef…" at bounding box center [274, 136] width 114 height 64
click at [238, 158] on span "Dismiss" at bounding box center [247, 156] width 33 height 6
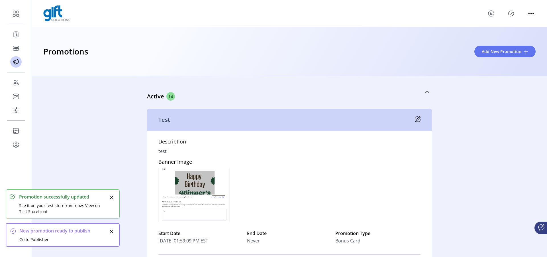
click at [510, 16] on icon "Publisher Panel" at bounding box center [511, 13] width 5 height 6
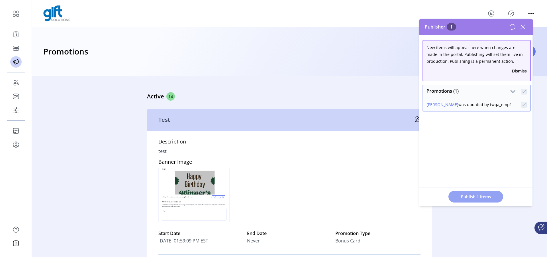
click at [495, 192] on button "Publish 1 Items" at bounding box center [476, 197] width 55 height 12
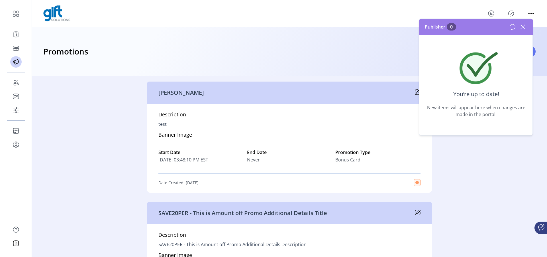
scroll to position [715, 0]
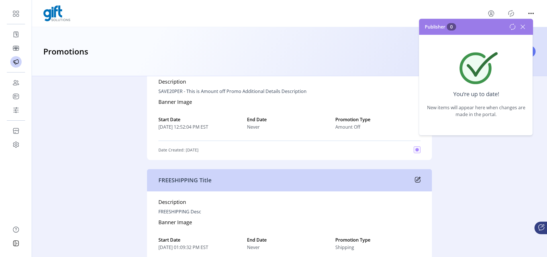
click at [525, 28] on icon at bounding box center [523, 26] width 9 height 9
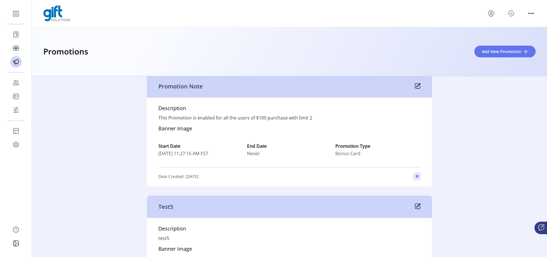
scroll to position [1602, 0]
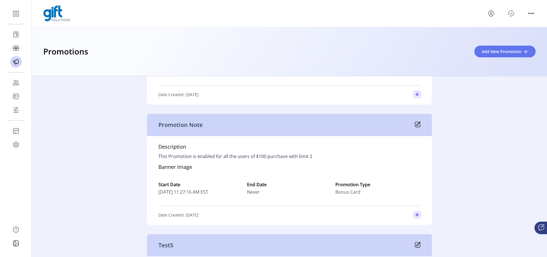
click at [419, 127] on icon at bounding box center [418, 124] width 6 height 6
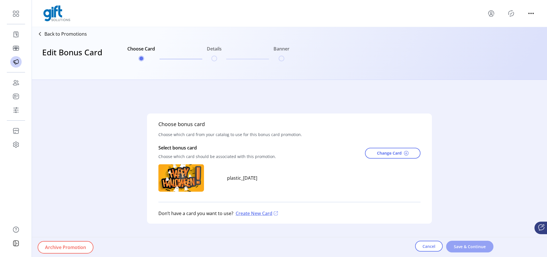
click at [460, 248] on span "Save & Continue" at bounding box center [470, 246] width 33 height 6
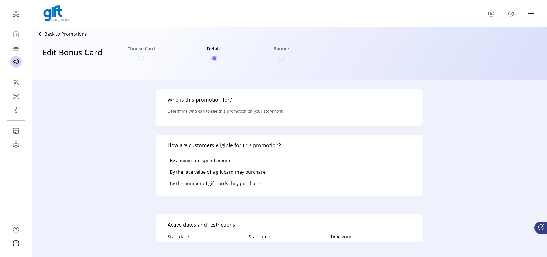
type input "**********"
type textarea "**********"
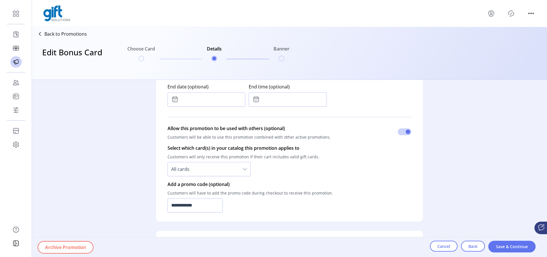
scroll to position [342, 0]
click at [222, 209] on input "**********" at bounding box center [195, 204] width 55 height 14
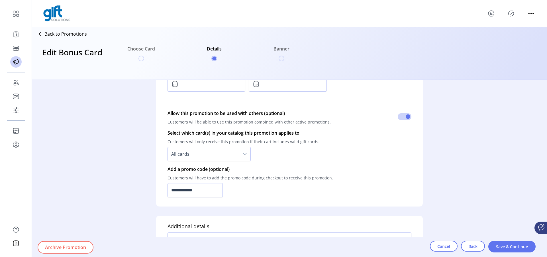
scroll to position [424, 0]
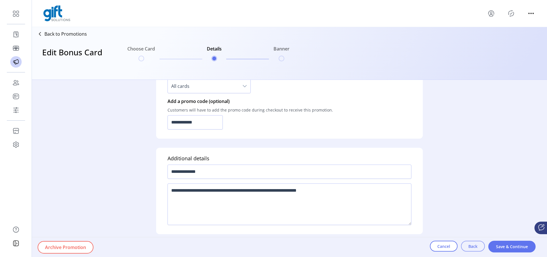
click at [471, 248] on span "Back" at bounding box center [473, 246] width 9 height 6
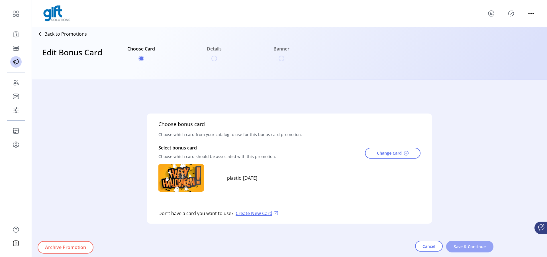
click at [464, 244] on span "Save & Continue" at bounding box center [470, 246] width 33 height 6
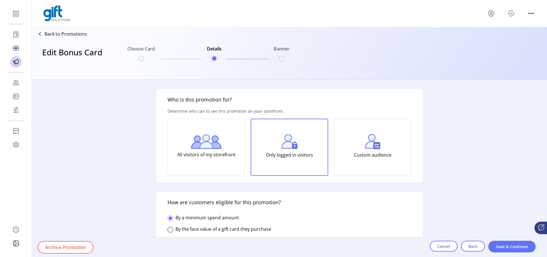
type input "**********"
type textarea "**********"
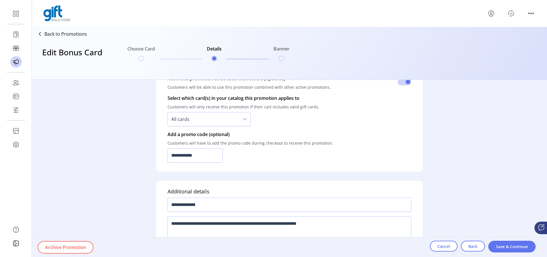
scroll to position [397, 0]
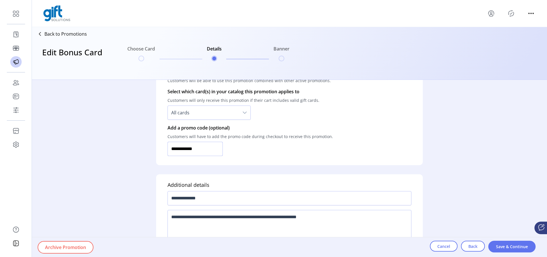
click at [187, 155] on input "**********" at bounding box center [195, 149] width 55 height 14
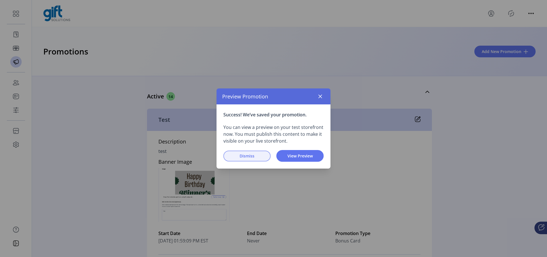
click at [250, 157] on span "Dismiss" at bounding box center [247, 156] width 33 height 6
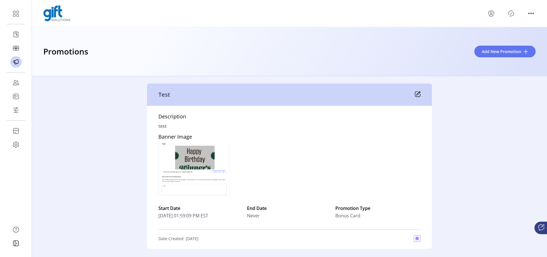
scroll to position [39, 0]
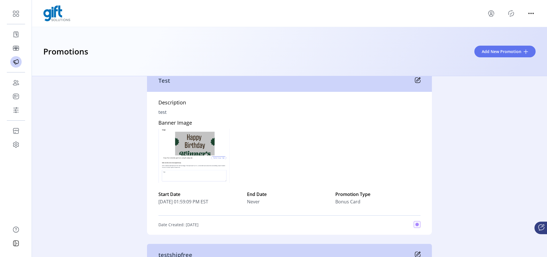
click at [486, 66] on div "Promotions Add New Promotion" at bounding box center [290, 51] width 516 height 49
click at [494, 49] on span "Add New Promotion" at bounding box center [502, 51] width 40 height 6
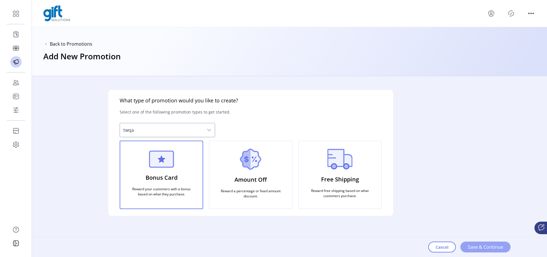
click at [496, 250] on span "Save & Continue" at bounding box center [485, 246] width 35 height 7
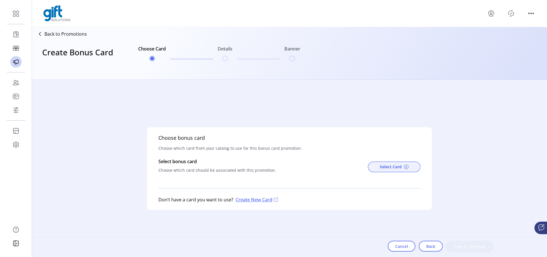
click at [380, 162] on button "Select Card" at bounding box center [394, 166] width 53 height 11
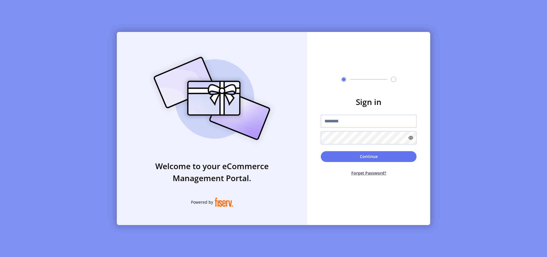
click at [340, 118] on input "text" at bounding box center [369, 121] width 96 height 13
type input "*********"
click at [352, 156] on button "Continue" at bounding box center [369, 156] width 96 height 11
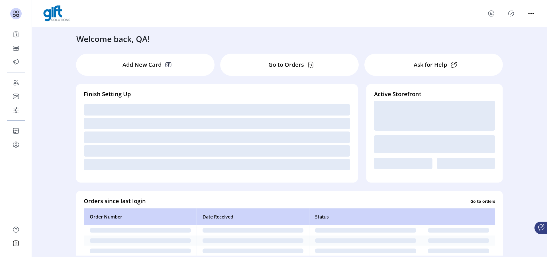
scroll to position [39, 0]
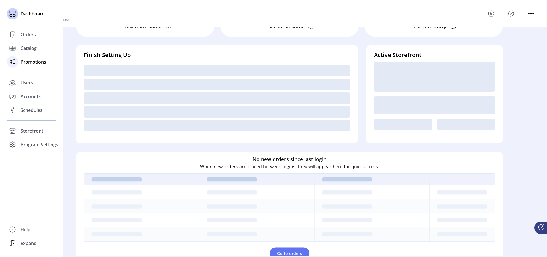
click at [30, 60] on span "Promotions" at bounding box center [34, 61] width 26 height 7
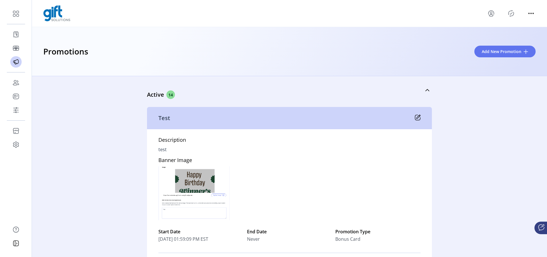
scroll to position [3, 0]
click at [508, 53] on span "Add New Promotion" at bounding box center [502, 51] width 40 height 6
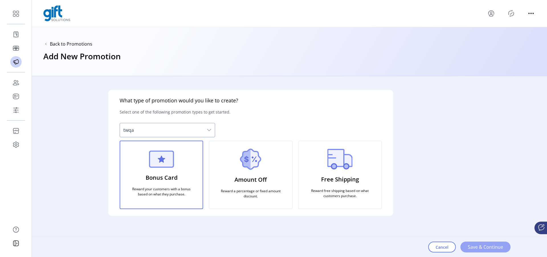
click at [486, 246] on span "Save & Continue" at bounding box center [485, 246] width 35 height 7
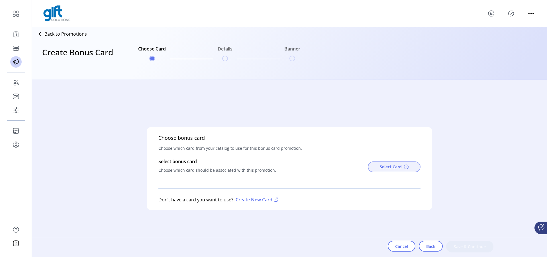
click at [394, 165] on span "Select Card" at bounding box center [391, 167] width 22 height 6
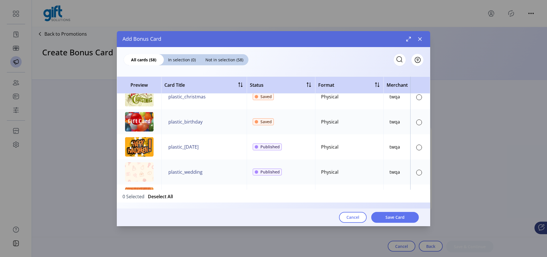
scroll to position [211, 0]
click at [421, 146] on div at bounding box center [420, 147] width 6 height 6
click at [389, 213] on button "Save Card" at bounding box center [396, 217] width 48 height 11
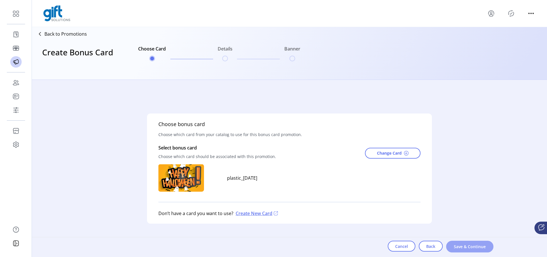
click at [481, 248] on span "Save & Continue" at bounding box center [470, 246] width 33 height 6
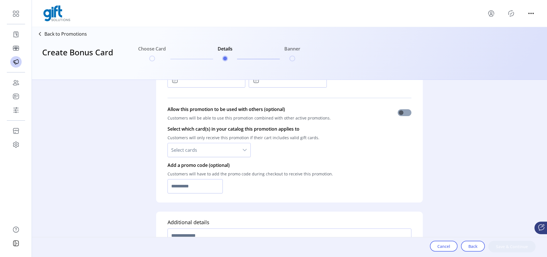
scroll to position [356, 0]
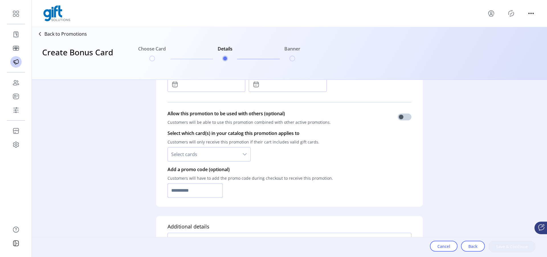
click at [205, 189] on input "text" at bounding box center [195, 190] width 55 height 14
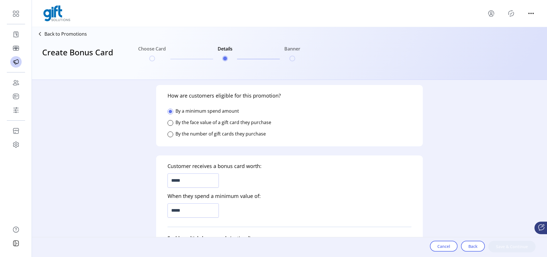
scroll to position [113, 0]
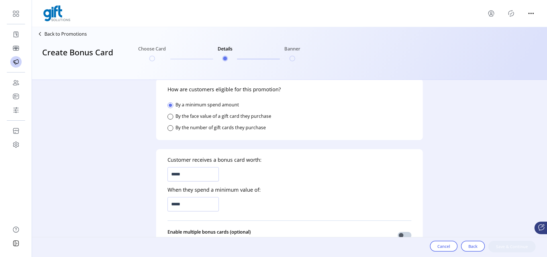
type input "*******"
click at [202, 202] on input "*****" at bounding box center [193, 204] width 51 height 14
click at [174, 175] on input "*****" at bounding box center [193, 174] width 51 height 14
type input "******"
click at [188, 200] on input "*****" at bounding box center [193, 204] width 51 height 14
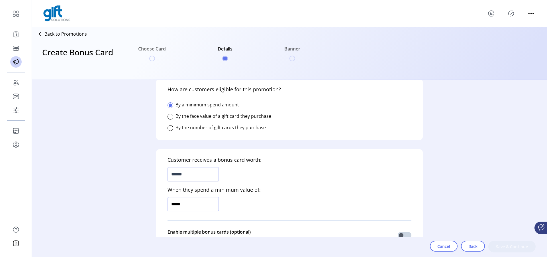
click at [188, 200] on input "*****" at bounding box center [193, 204] width 51 height 14
type input "******"
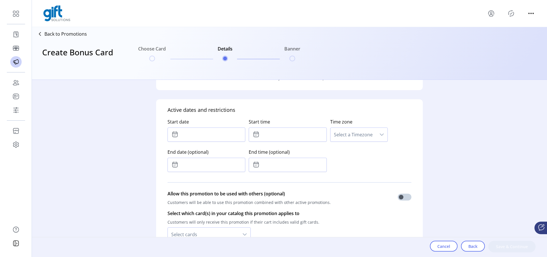
scroll to position [279, 0]
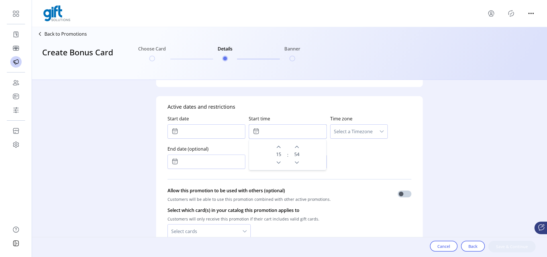
click at [291, 135] on input "text" at bounding box center [288, 131] width 78 height 14
click at [281, 161] on button "Previous Hour" at bounding box center [279, 163] width 8 height 8
type input "*****"
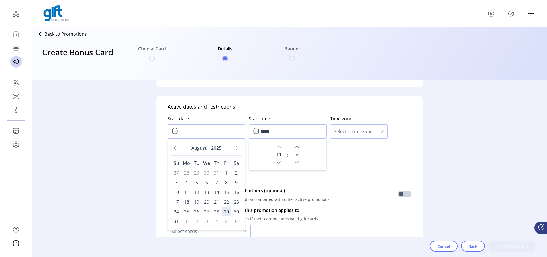
click at [222, 133] on input "text" at bounding box center [207, 131] width 78 height 14
click at [207, 215] on span "27" at bounding box center [206, 211] width 9 height 9
type input "**********"
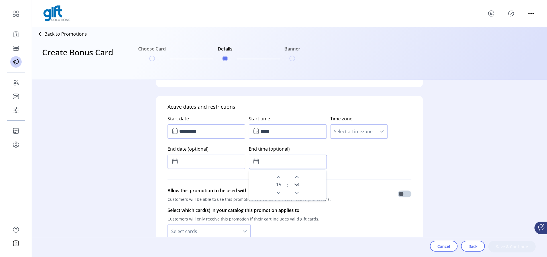
click at [288, 164] on input "text" at bounding box center [288, 162] width 78 height 14
click at [369, 137] on span "Select a Timezone" at bounding box center [354, 132] width 46 height 14
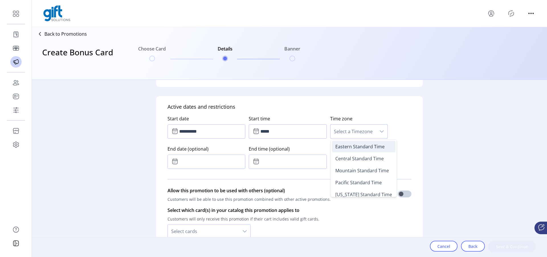
click at [364, 149] on span "Eastern Standard Time" at bounding box center [360, 146] width 49 height 6
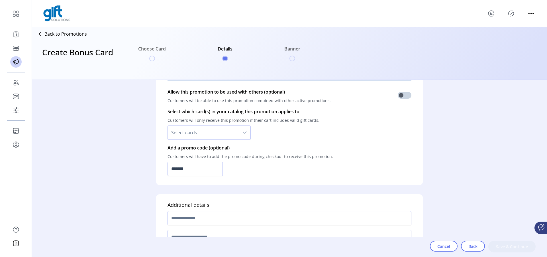
scroll to position [379, 0]
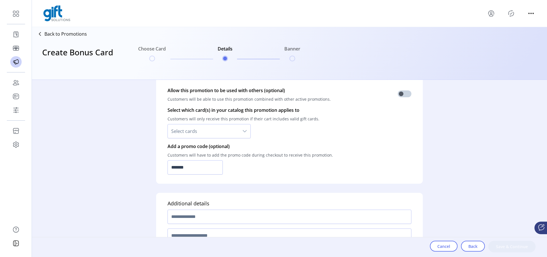
click at [227, 134] on span "Select cards" at bounding box center [203, 131] width 71 height 14
click at [223, 147] on li "All cards" at bounding box center [209, 146] width 80 height 11
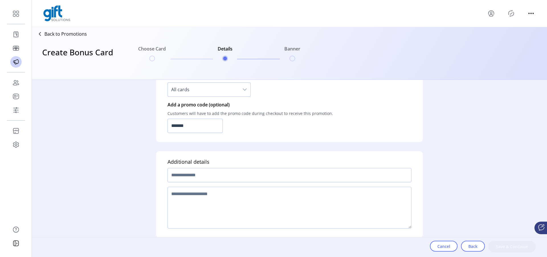
scroll to position [424, 0]
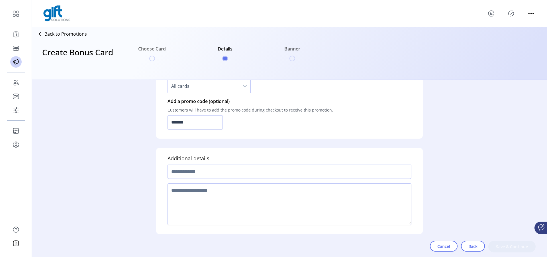
click at [303, 169] on input "text" at bounding box center [290, 172] width 244 height 14
type input "****"
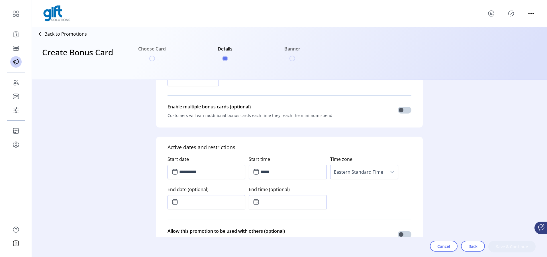
scroll to position [239, 0]
type input "**********"
click at [406, 112] on span at bounding box center [405, 109] width 14 height 7
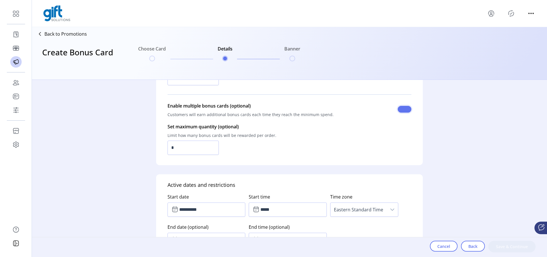
click at [406, 112] on span at bounding box center [405, 109] width 14 height 7
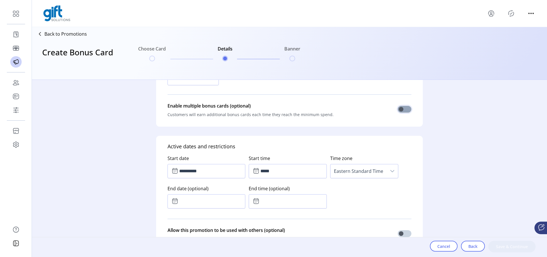
scroll to position [3, 2]
click at [408, 109] on span at bounding box center [405, 109] width 14 height 7
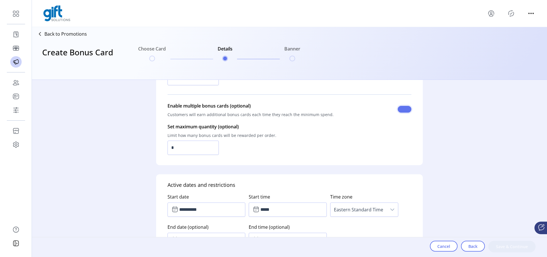
scroll to position [3, 2]
click at [183, 149] on input "*" at bounding box center [193, 148] width 51 height 14
type input "*"
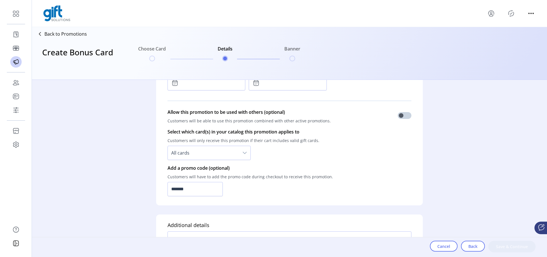
scroll to position [400, 0]
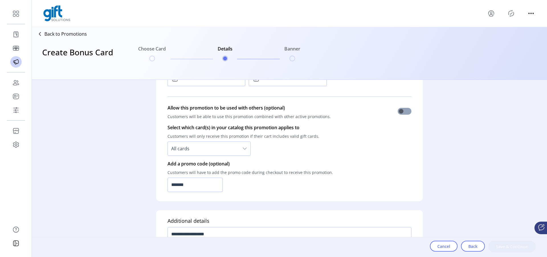
click at [406, 111] on span at bounding box center [405, 111] width 14 height 7
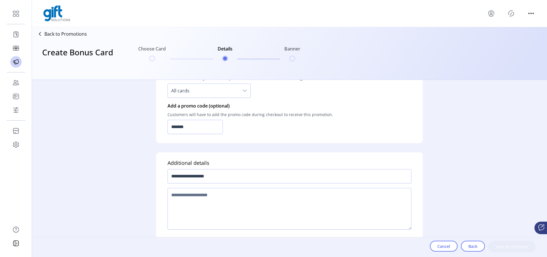
scroll to position [462, 0]
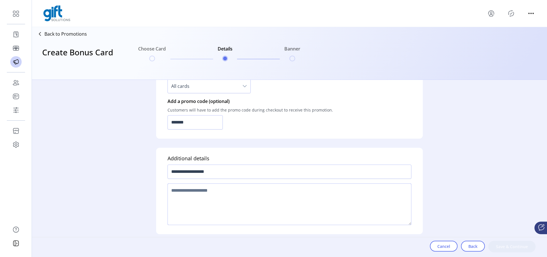
click at [333, 200] on textarea at bounding box center [290, 204] width 244 height 42
type textarea "****"
click at [524, 249] on span "Save & Continue" at bounding box center [512, 246] width 33 height 6
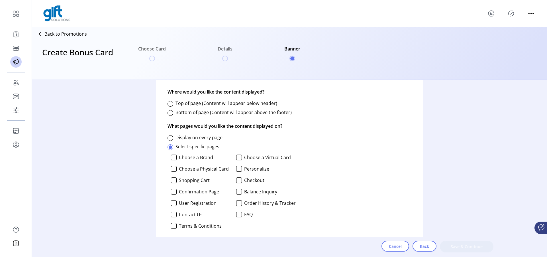
scroll to position [267, 0]
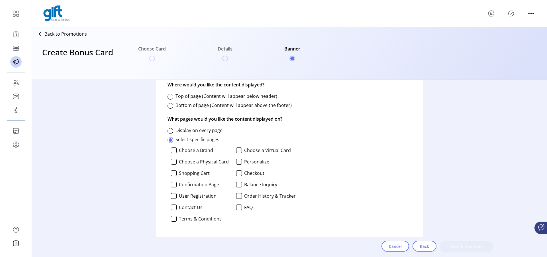
click at [169, 127] on div "Display on every page" at bounding box center [232, 130] width 128 height 7
click at [169, 132] on div at bounding box center [171, 131] width 6 height 6
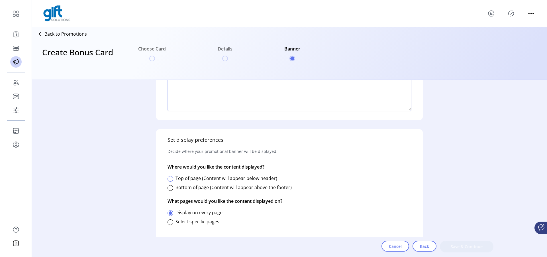
click at [171, 181] on div at bounding box center [171, 179] width 6 height 6
click at [482, 247] on span "Save & Continue" at bounding box center [467, 246] width 39 height 6
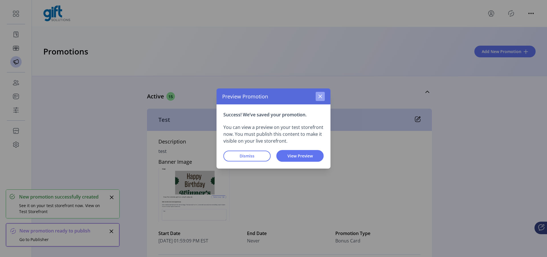
click at [320, 94] on button "button" at bounding box center [320, 96] width 9 height 9
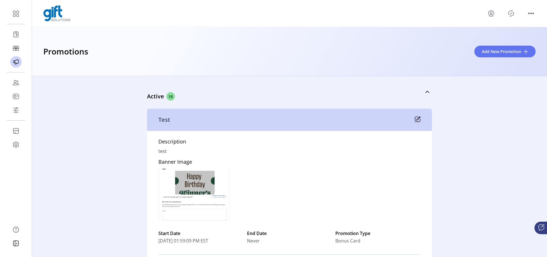
click at [514, 11] on icon "Publisher Panel" at bounding box center [511, 13] width 9 height 9
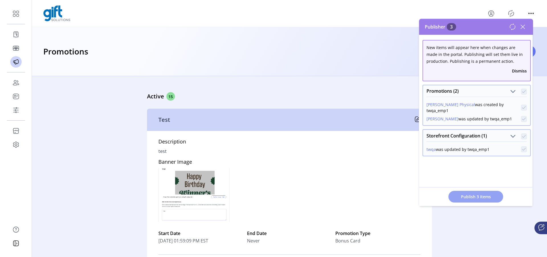
click at [480, 198] on span "Publish 3 Items" at bounding box center [476, 197] width 40 height 6
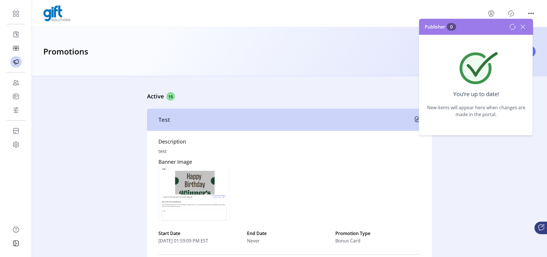
scroll to position [3, 0]
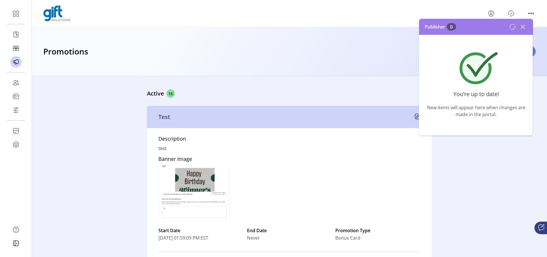
click at [529, 31] on div "Publisher 0" at bounding box center [476, 27] width 114 height 16
click at [525, 27] on icon at bounding box center [523, 26] width 9 height 9
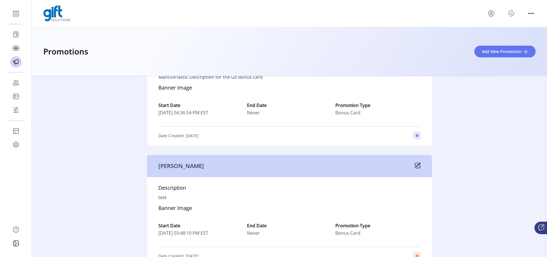
scroll to position [610, 0]
click at [418, 165] on icon at bounding box center [418, 165] width 6 height 6
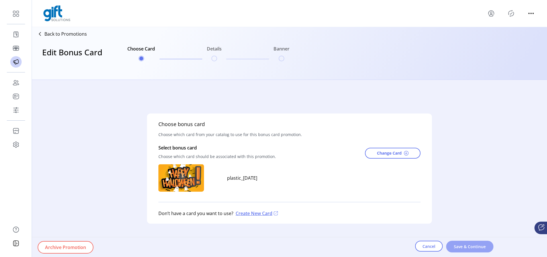
click at [483, 250] on button "Save & Continue" at bounding box center [470, 247] width 47 height 12
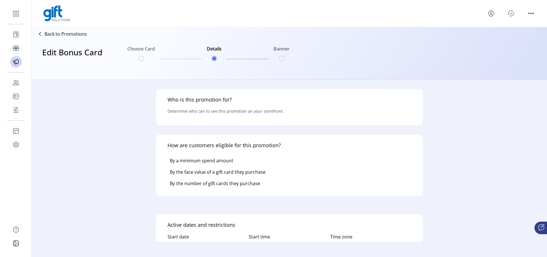
scroll to position [185, 0]
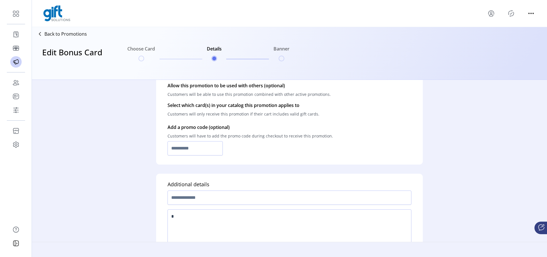
type input "*******"
type input "**********"
type textarea "****"
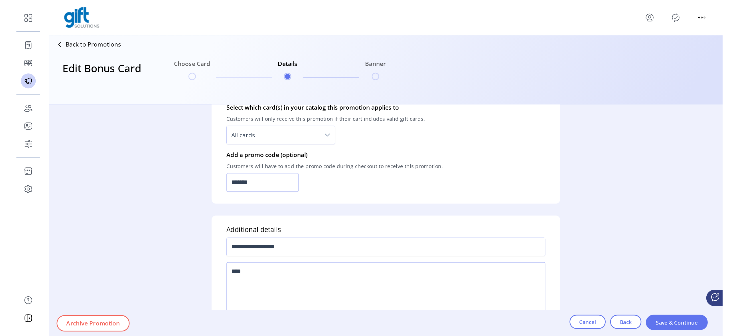
scroll to position [445, 0]
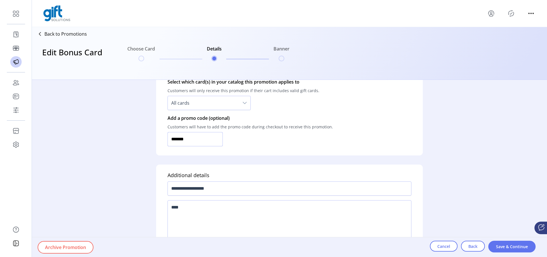
click at [194, 142] on input "*******" at bounding box center [195, 139] width 55 height 14
